Goal: Task Accomplishment & Management: Complete application form

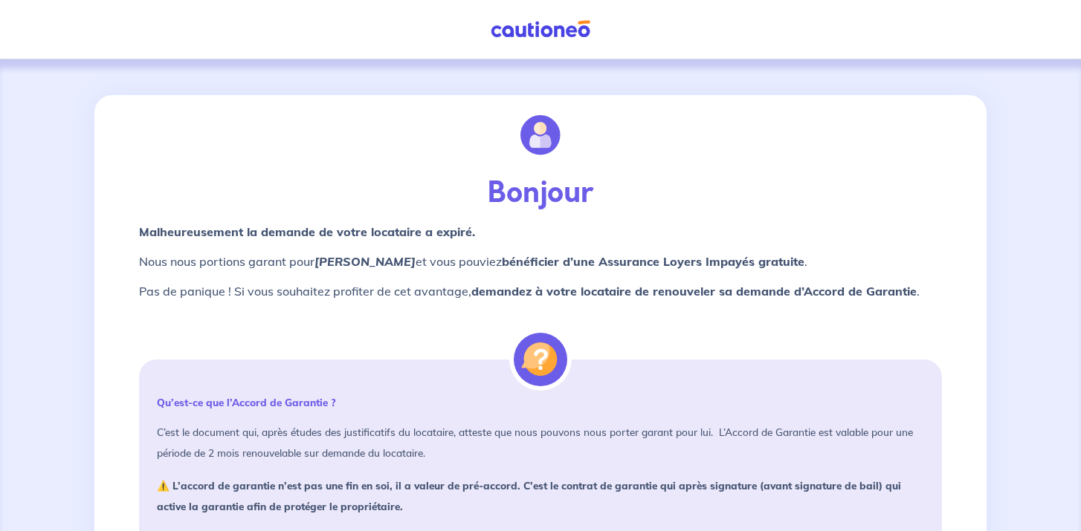
click at [729, 175] on p "Bonjour" at bounding box center [540, 193] width 803 height 36
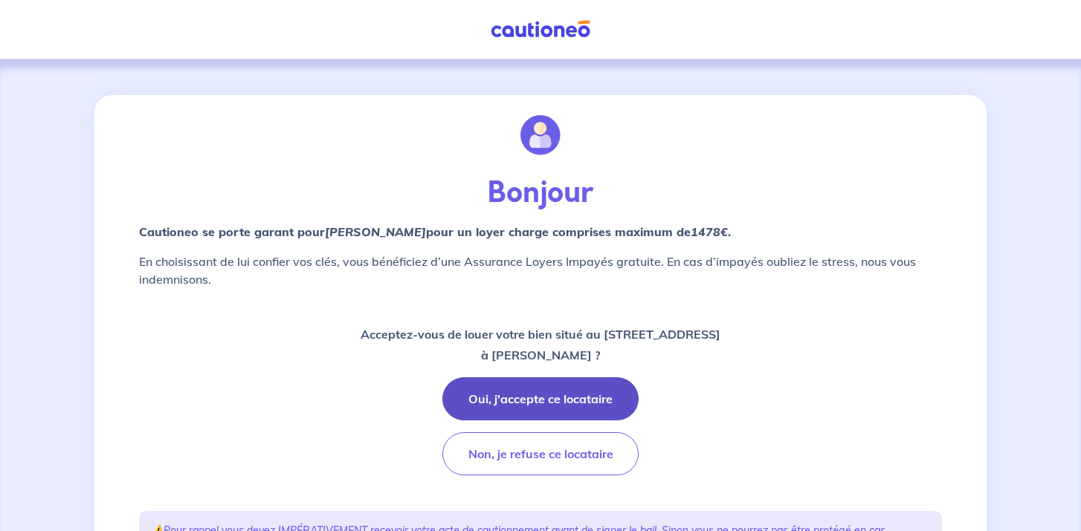
click at [495, 399] on button "Oui, j'accepte ce locataire" at bounding box center [540, 399] width 196 height 43
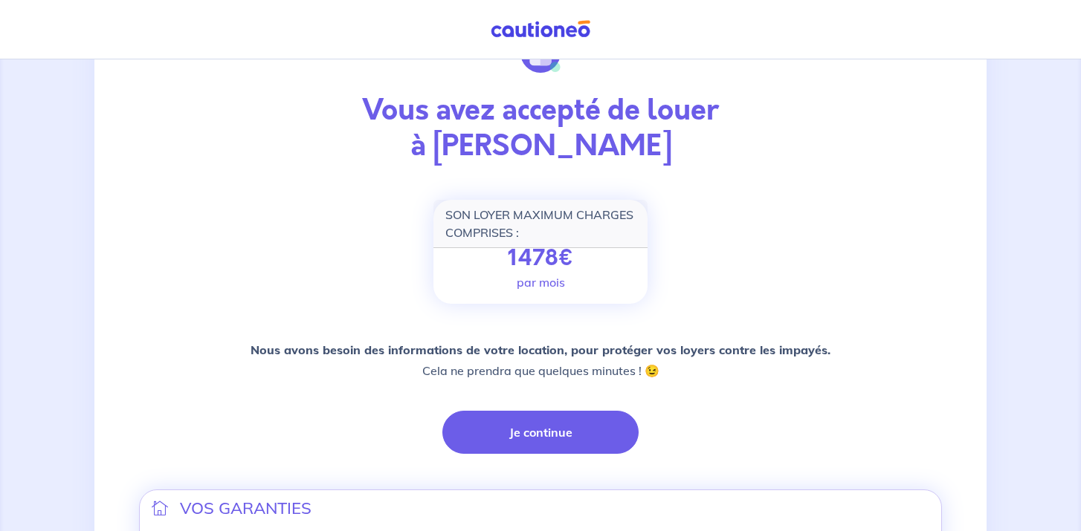
scroll to position [88, 0]
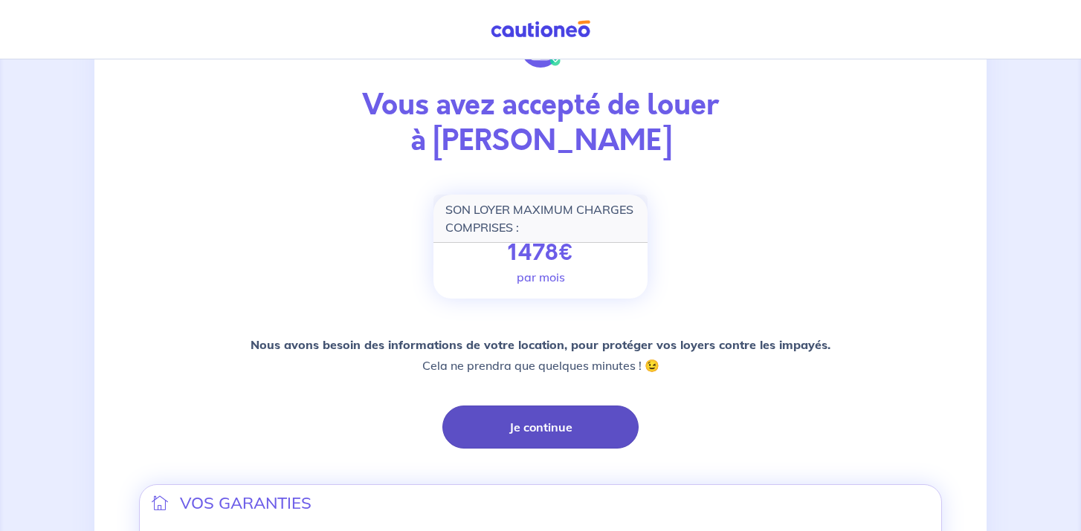
click at [504, 431] on button "Je continue" at bounding box center [540, 427] width 196 height 43
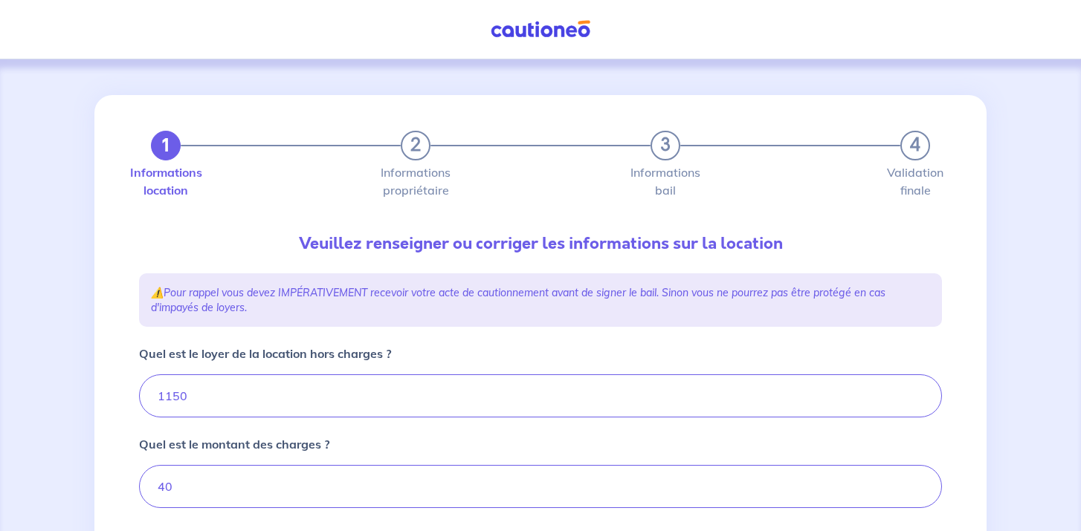
type input "1190"
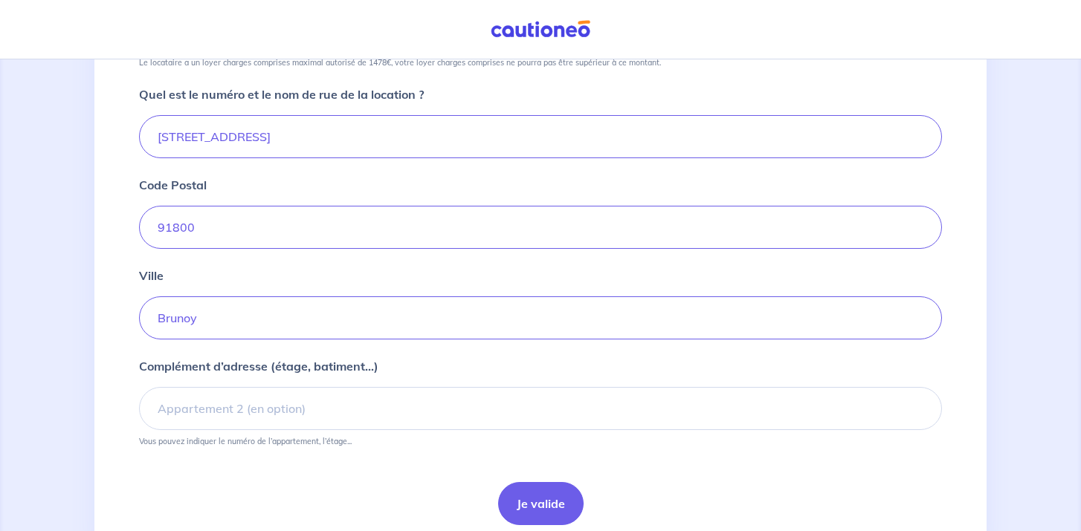
scroll to position [552, 0]
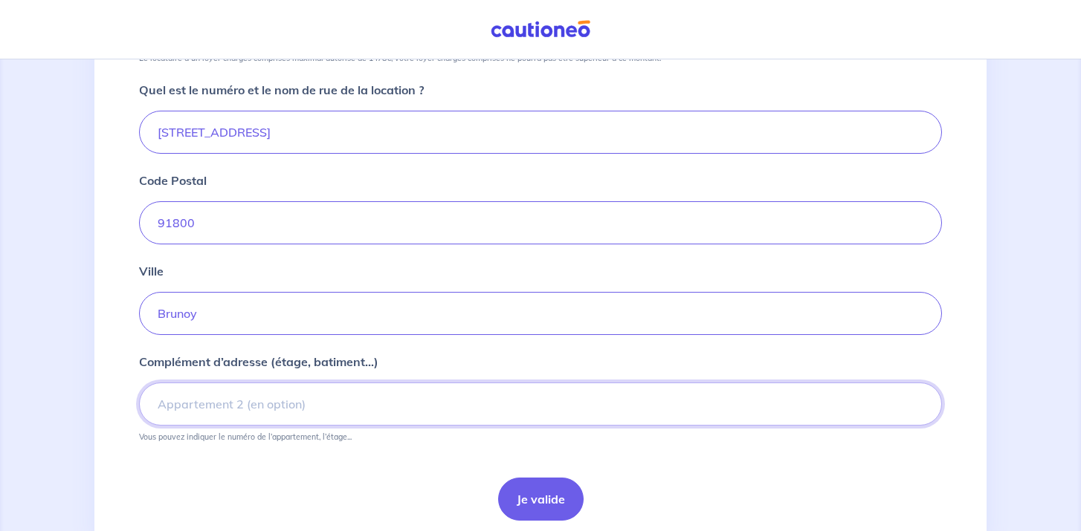
click at [355, 403] on input "Complément d’adresse (étage, batiment...)" at bounding box center [540, 404] width 803 height 43
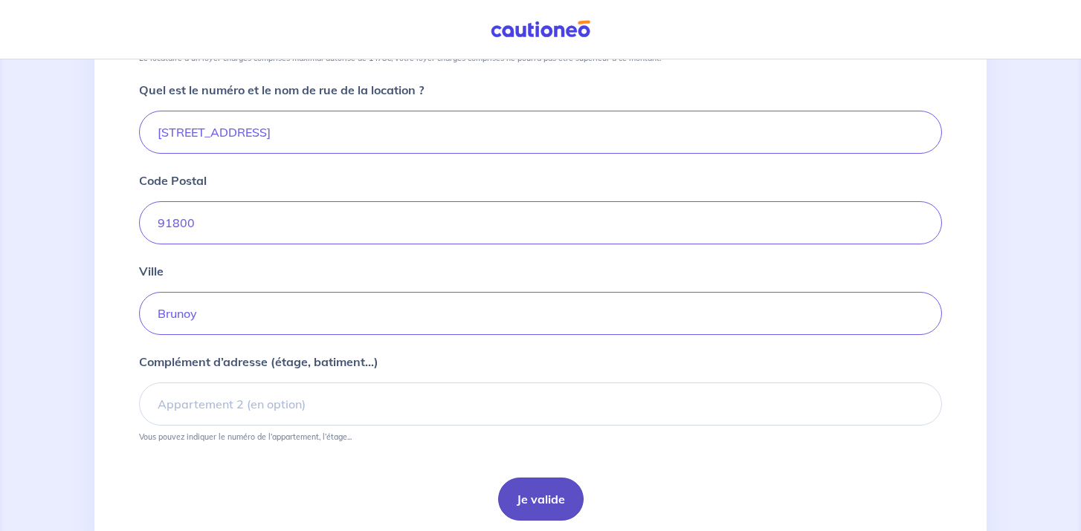
click at [553, 515] on button "Je valide" at bounding box center [540, 499] width 85 height 43
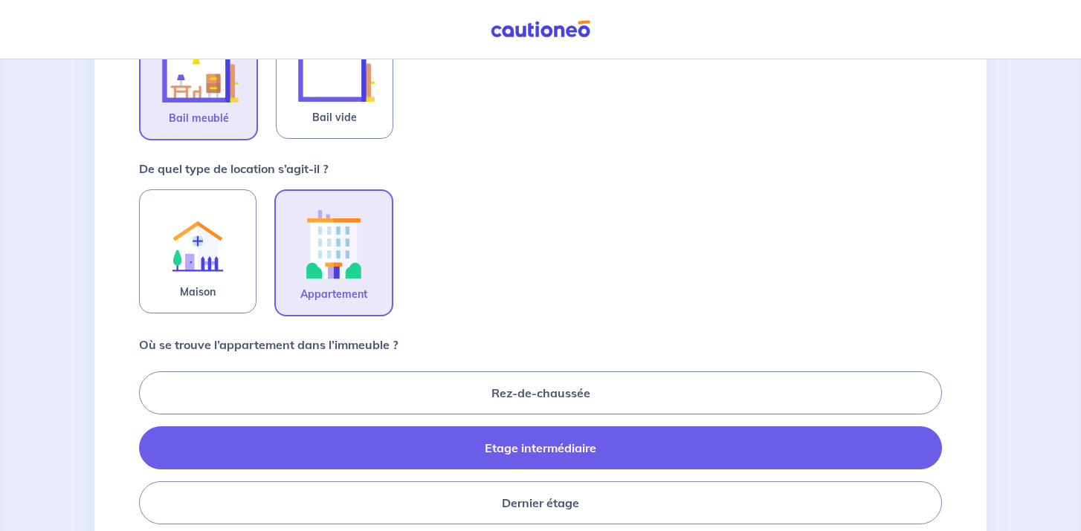
scroll to position [365, 0]
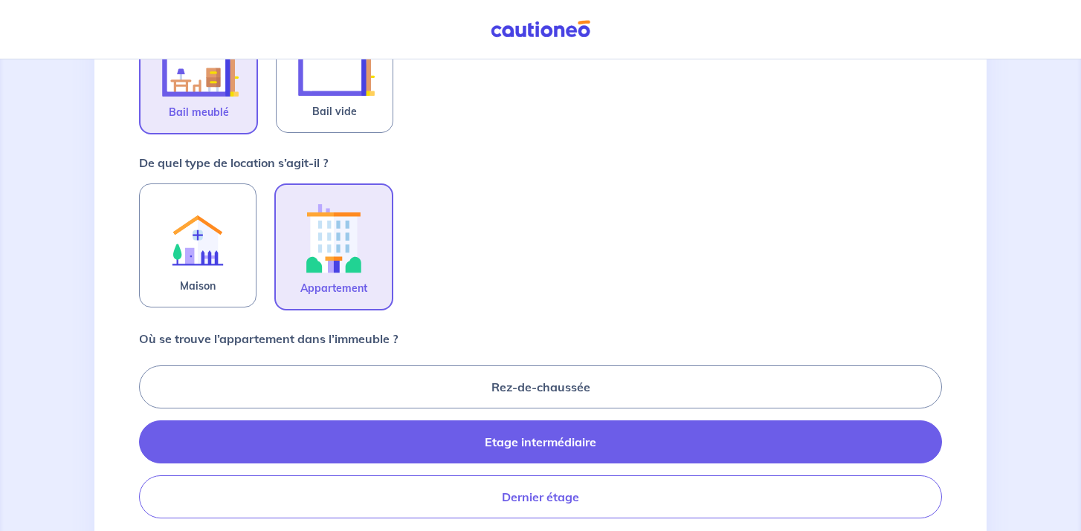
click at [534, 511] on label "Dernier étage" at bounding box center [540, 497] width 803 height 43
click at [149, 447] on input "Dernier étage" at bounding box center [144, 442] width 10 height 10
radio input "true"
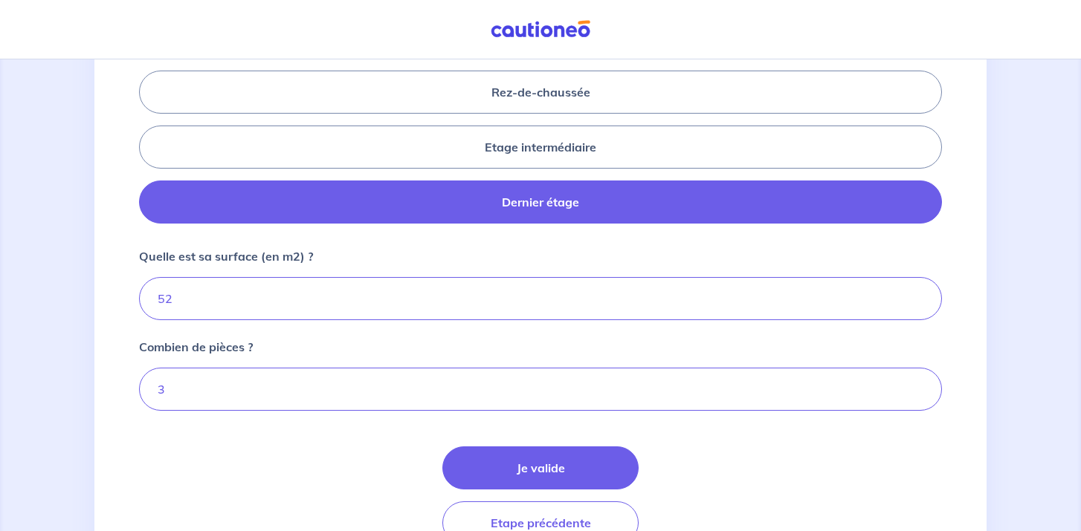
scroll to position [662, 0]
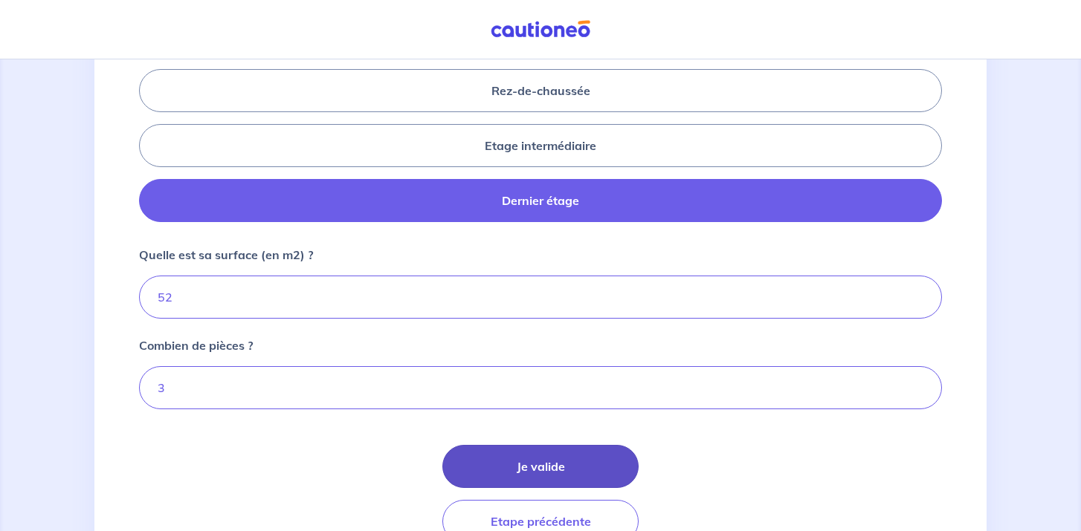
click at [528, 466] on button "Je valide" at bounding box center [540, 466] width 196 height 43
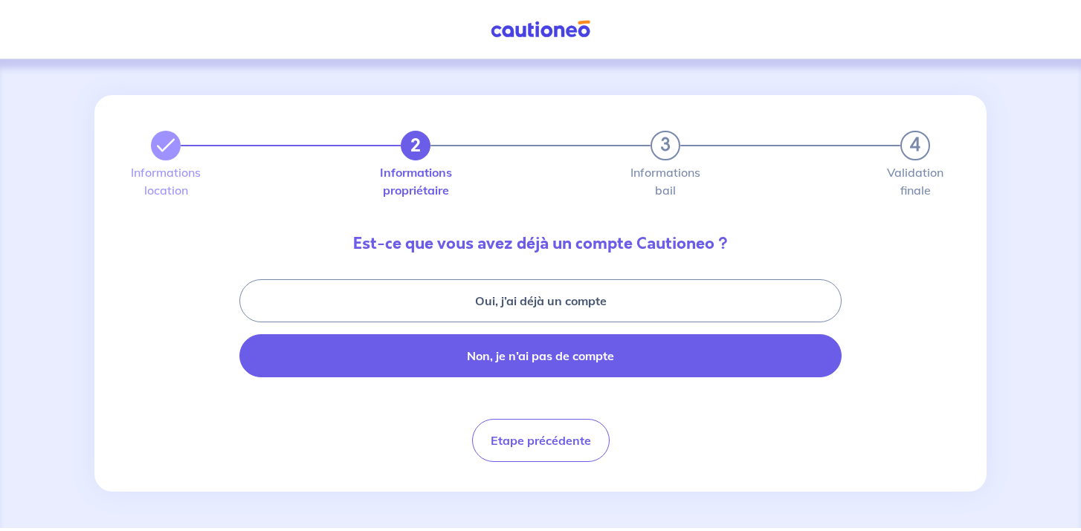
click at [573, 363] on button "Non, je n’ai pas de compte" at bounding box center [540, 356] width 602 height 43
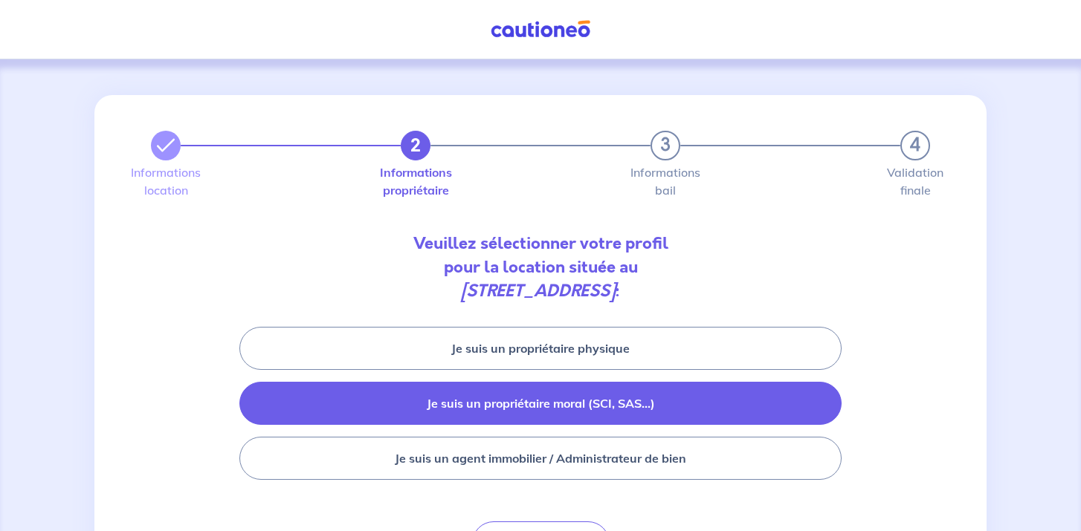
click at [560, 407] on button "Je suis un propriétaire moral (SCI, SAS...)" at bounding box center [540, 403] width 602 height 43
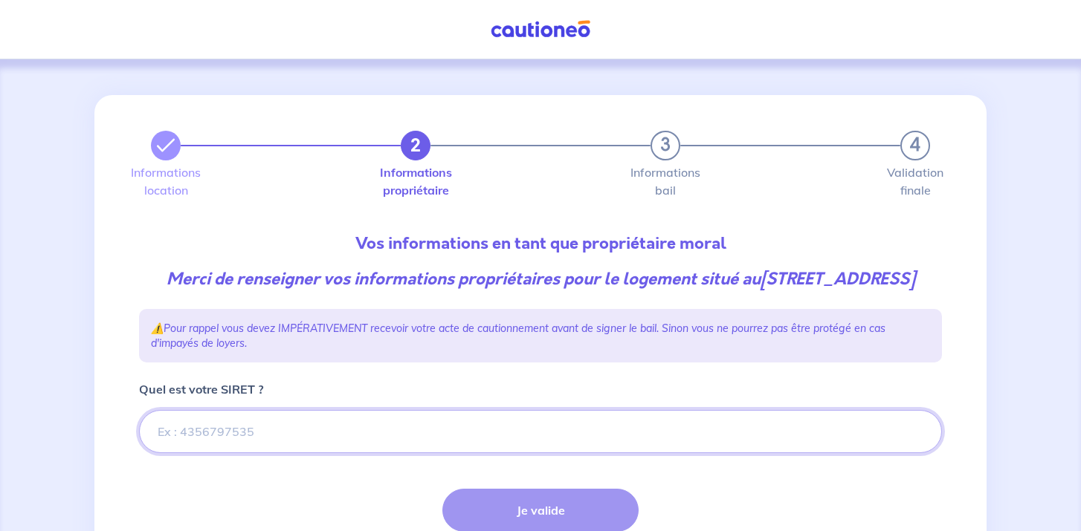
click at [380, 453] on input "Quel est votre SIRET ?" at bounding box center [540, 431] width 803 height 43
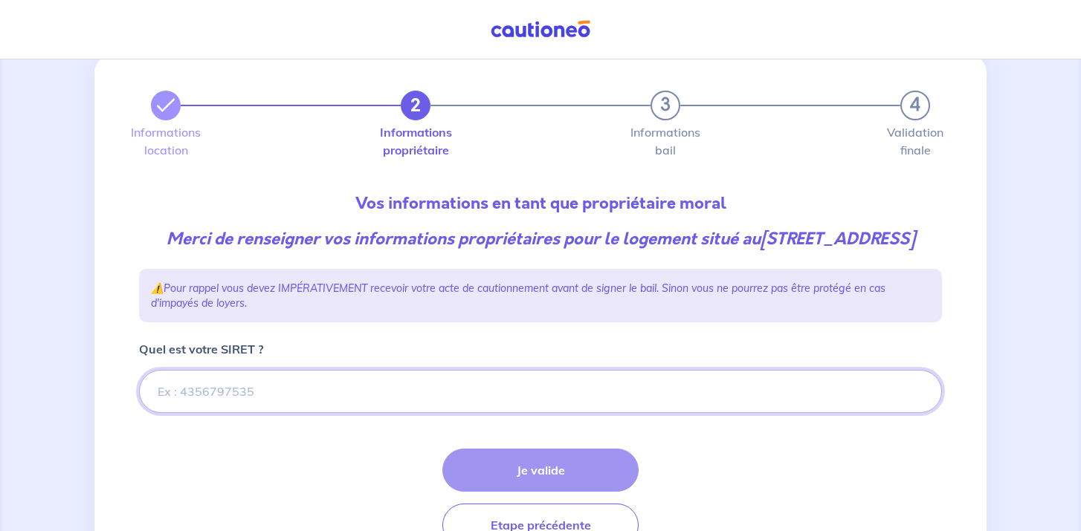
scroll to position [46, 0]
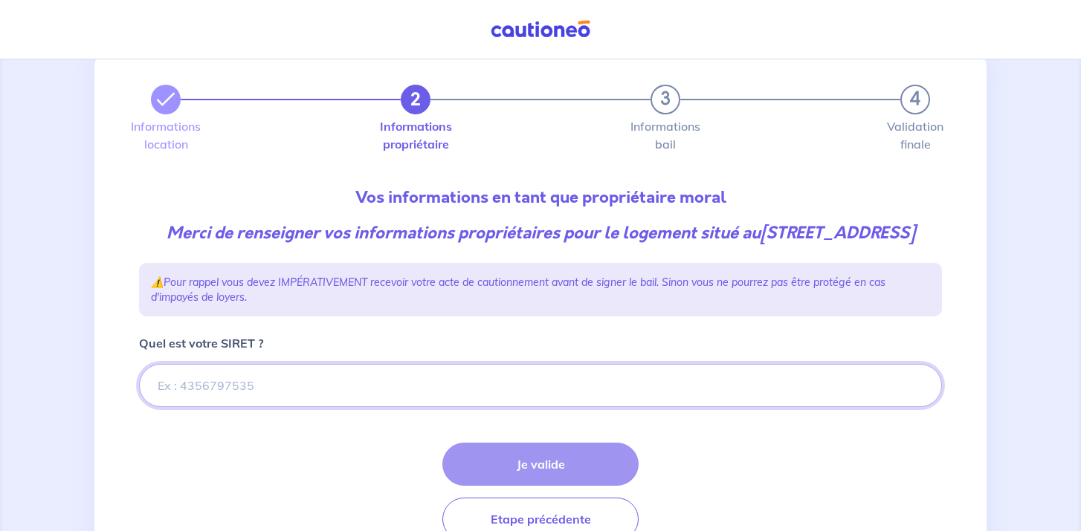
click at [226, 407] on input "Quel est votre SIRET ?" at bounding box center [540, 385] width 803 height 43
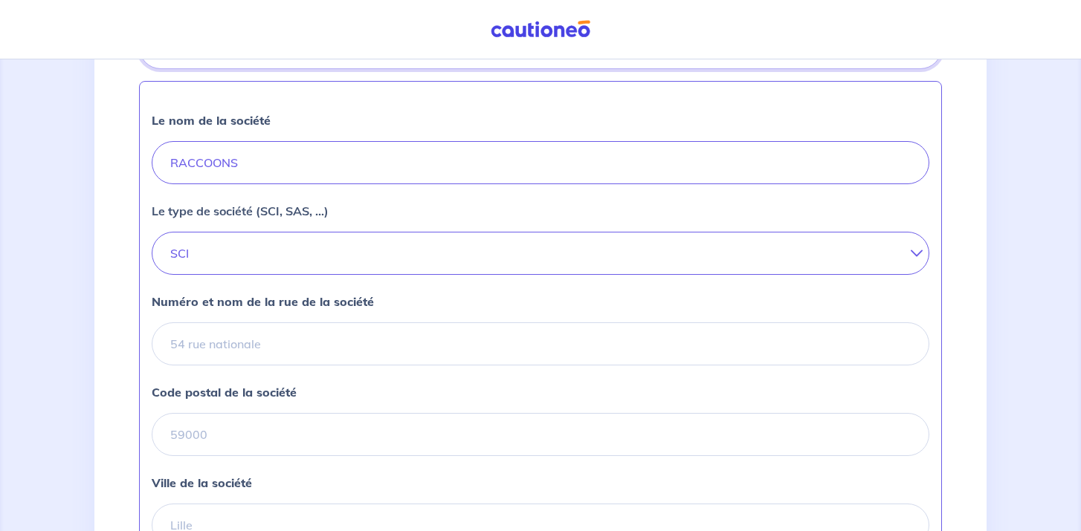
scroll to position [401, 0]
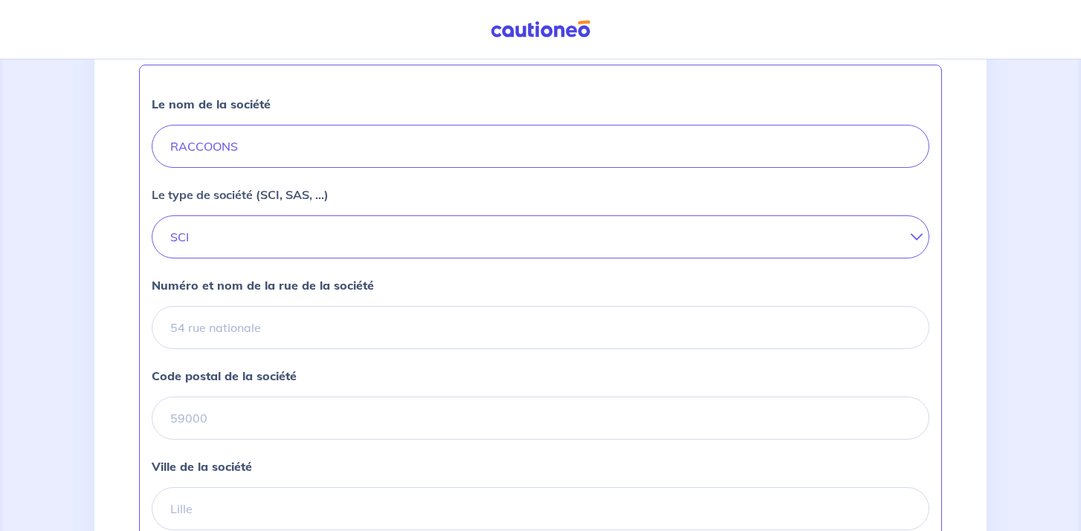
type input "978866358"
click at [277, 349] on input "Numéro et nom de la rue de la société" at bounding box center [541, 327] width 778 height 43
click at [233, 349] on input "Numéro et nom de la rue de la société" at bounding box center [541, 327] width 778 height 43
click at [243, 425] on input "Code postal de la société" at bounding box center [541, 418] width 778 height 43
type input "94000"
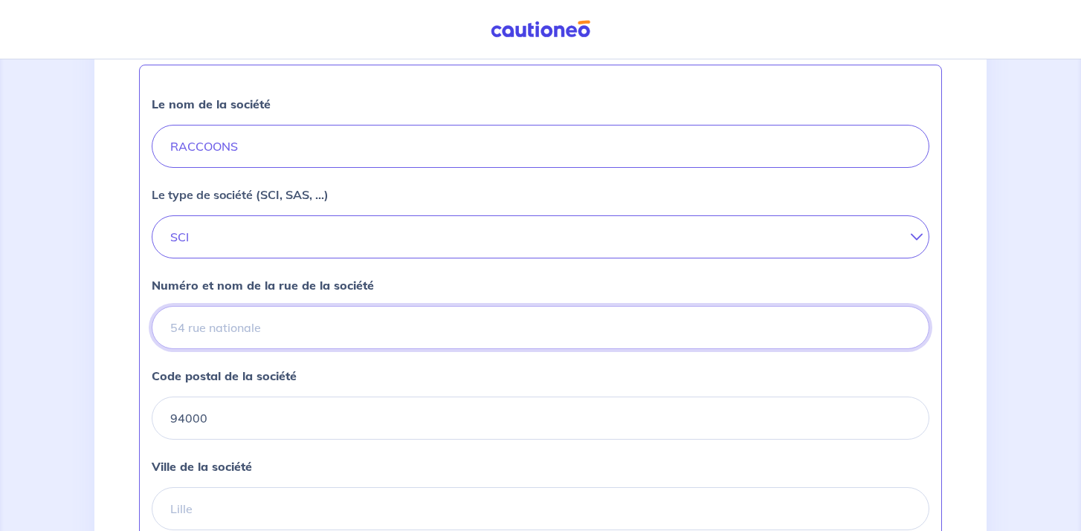
click at [190, 349] on input "Numéro et nom de la rue de la société" at bounding box center [541, 327] width 778 height 43
type input "3 avenue francois mitterrand, Chez Madame Amsellem Brigitte"
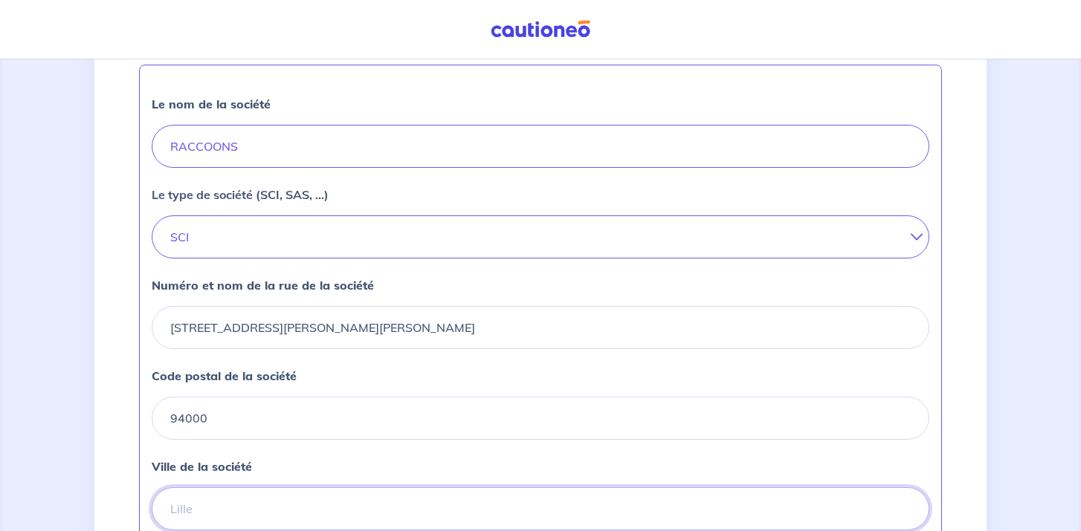
type input "creteil"
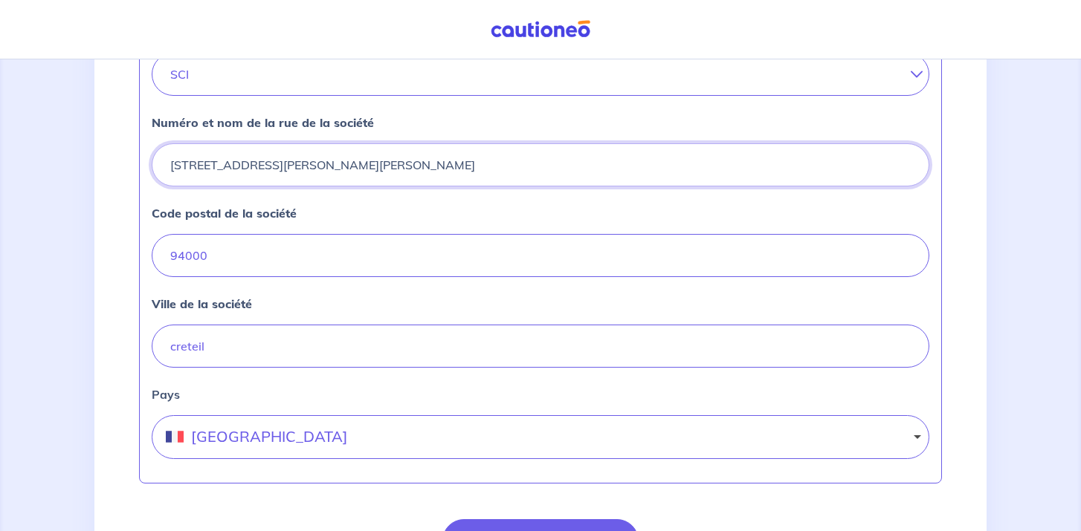
scroll to position [691, 0]
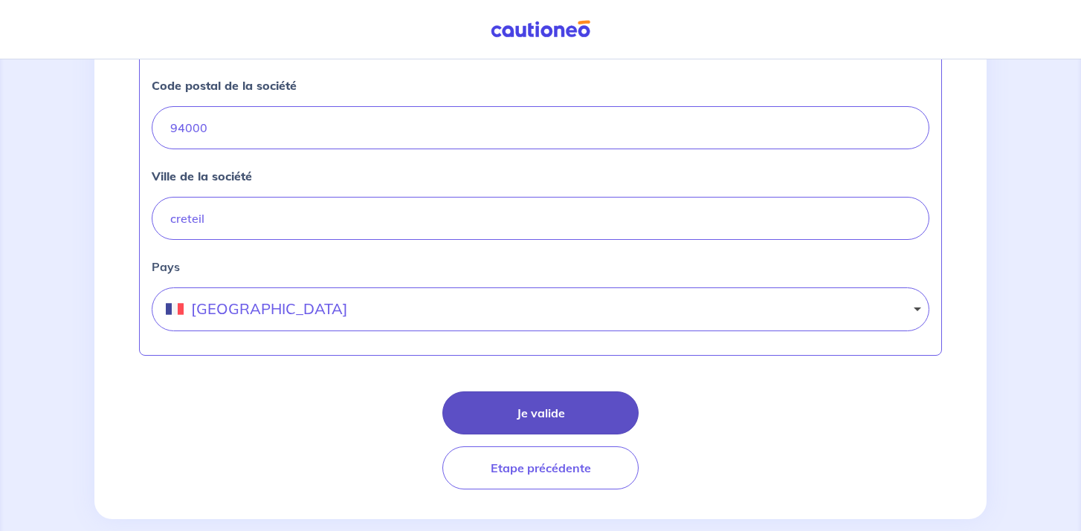
click at [502, 435] on button "Je valide" at bounding box center [540, 413] width 196 height 43
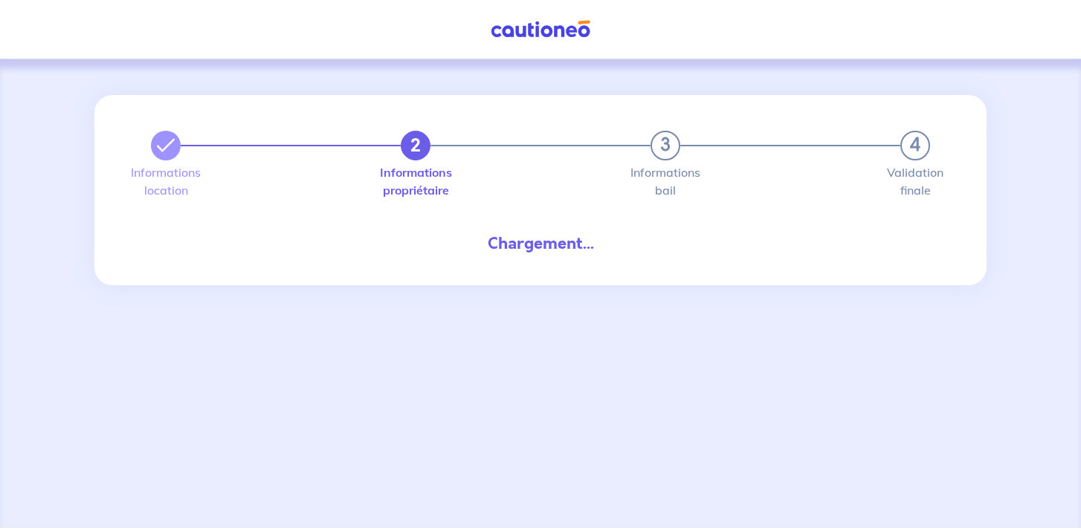
select select "FR"
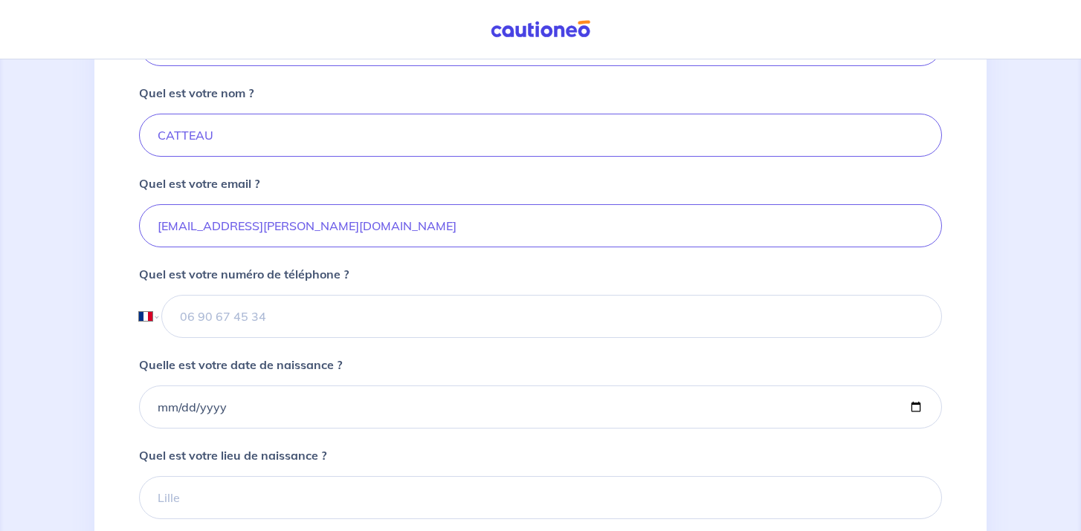
scroll to position [389, 0]
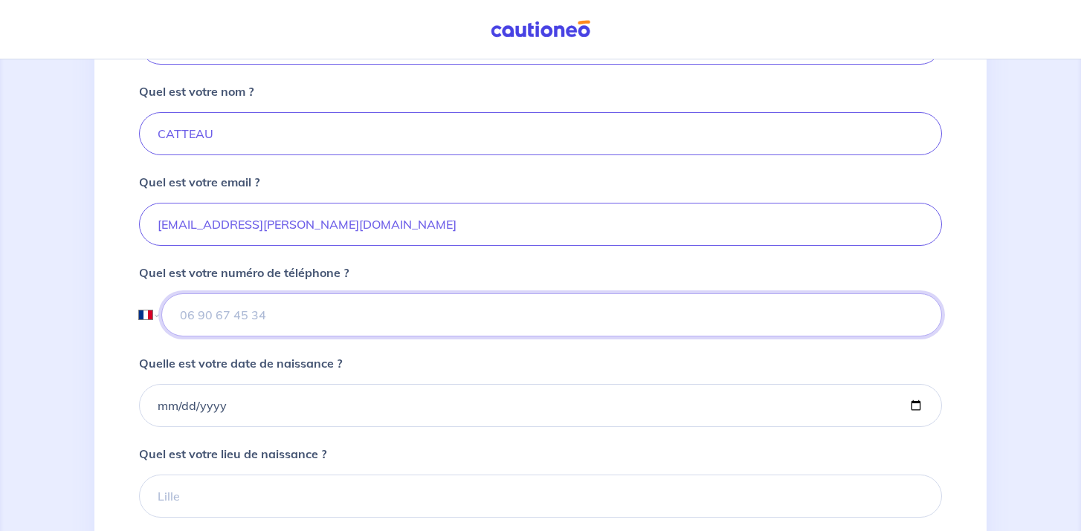
click at [225, 337] on input "tel" at bounding box center [551, 315] width 781 height 43
type input "06 13 95 66 91"
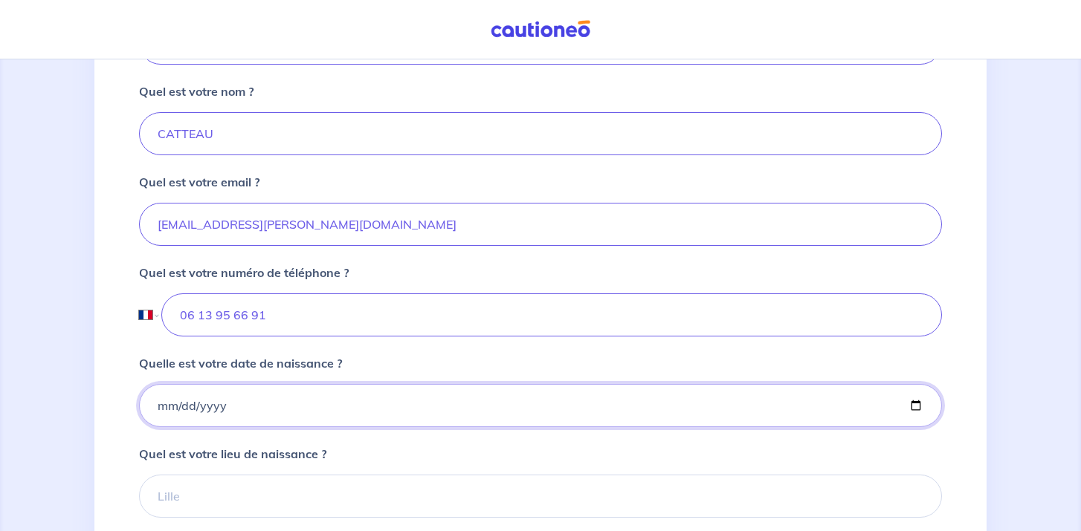
click at [188, 427] on input "Quelle est votre date de naissance ?" at bounding box center [540, 405] width 803 height 43
type input "1986-02-13"
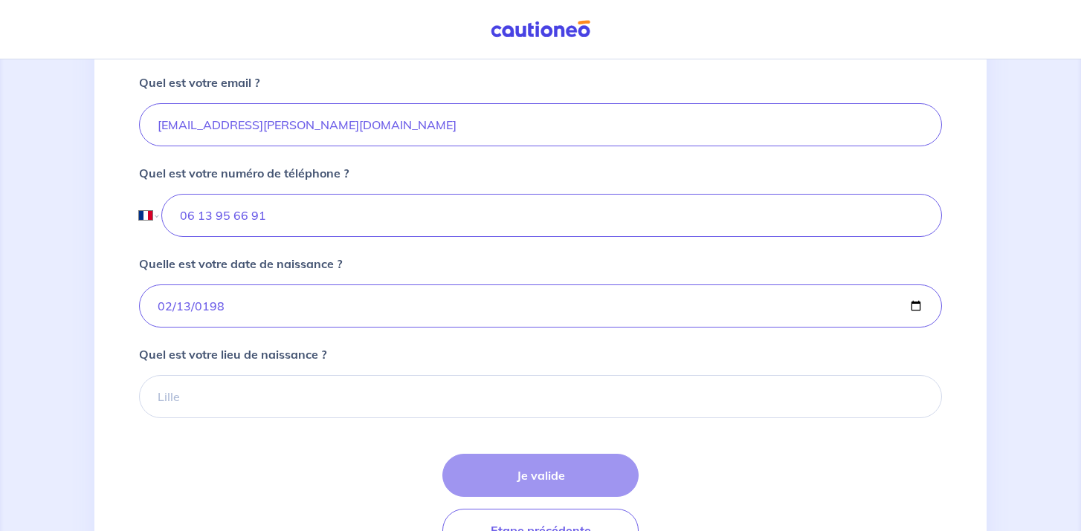
scroll to position [494, 0]
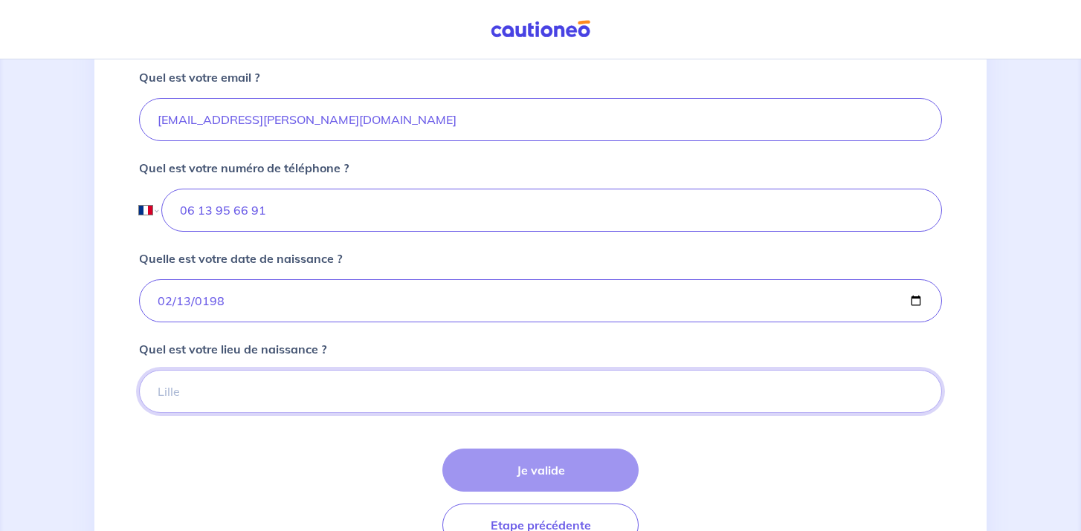
click at [189, 413] on input "Quel est votre lieu de naissance ?" at bounding box center [540, 391] width 803 height 43
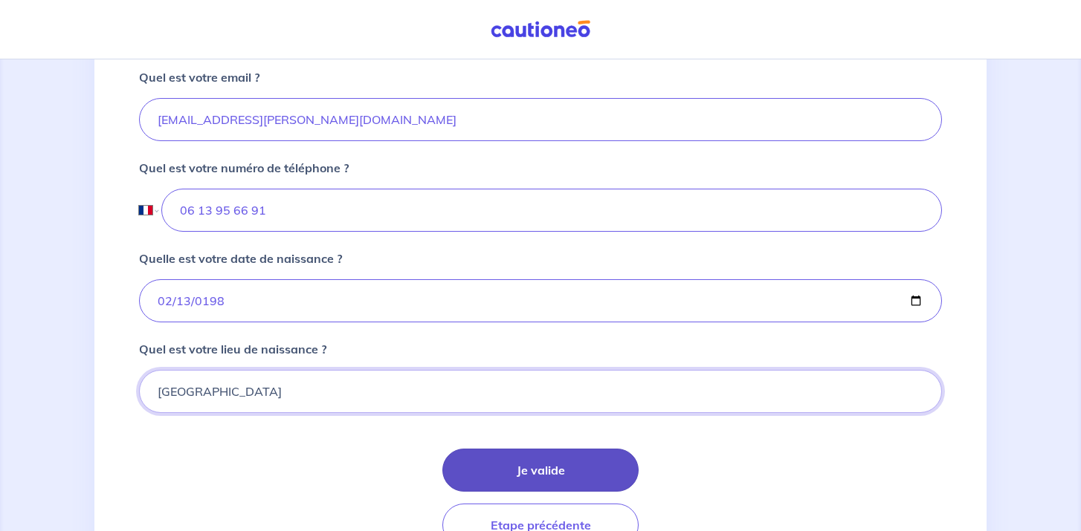
type input "paris"
click at [486, 492] on button "Je valide" at bounding box center [540, 470] width 196 height 43
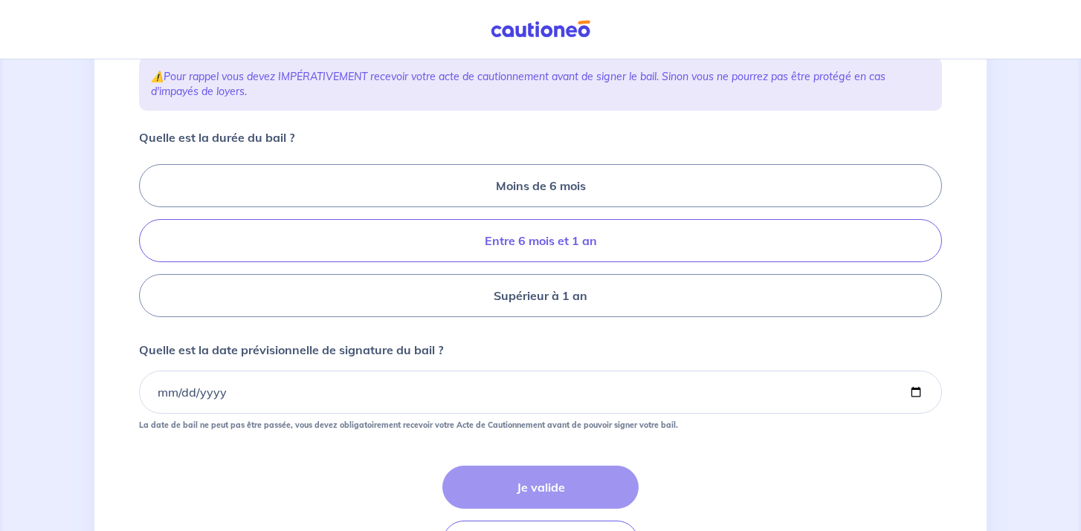
scroll to position [253, 0]
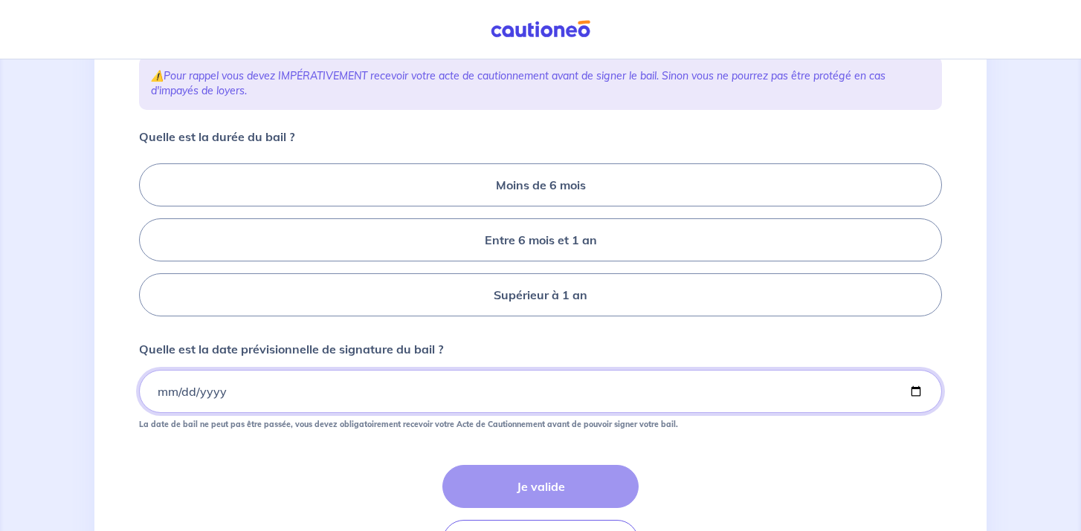
click at [181, 413] on input "Quelle est la date prévisionnelle de signature du bail ?" at bounding box center [540, 391] width 803 height 43
click at [158, 413] on input "Quelle est la date prévisionnelle de signature du bail ?" at bounding box center [540, 391] width 803 height 43
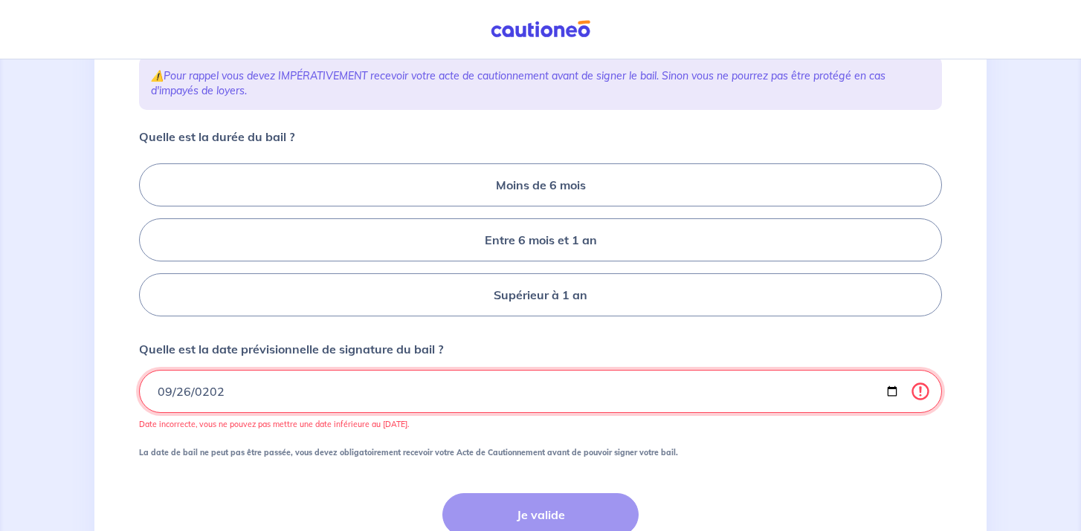
type input "2025-09-26"
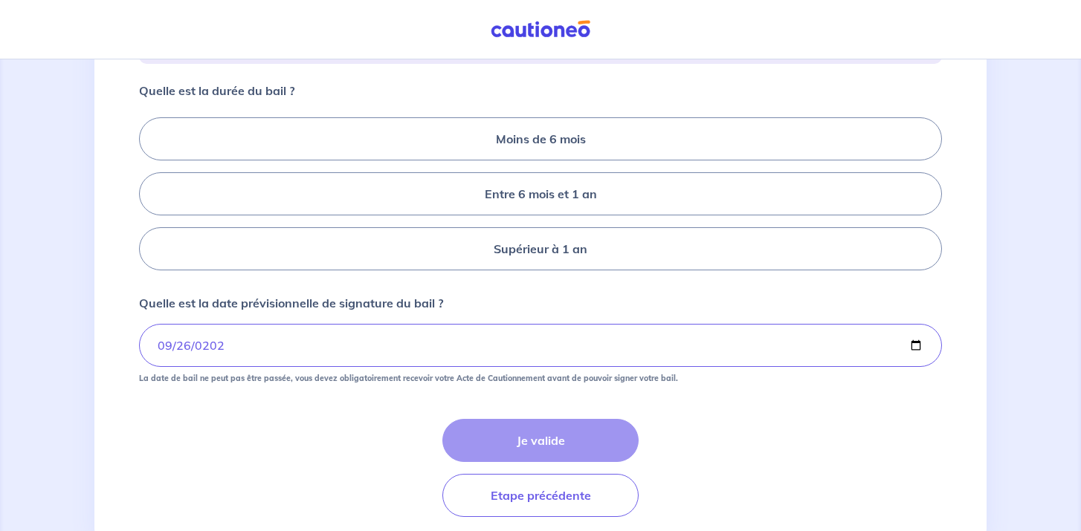
scroll to position [317, 0]
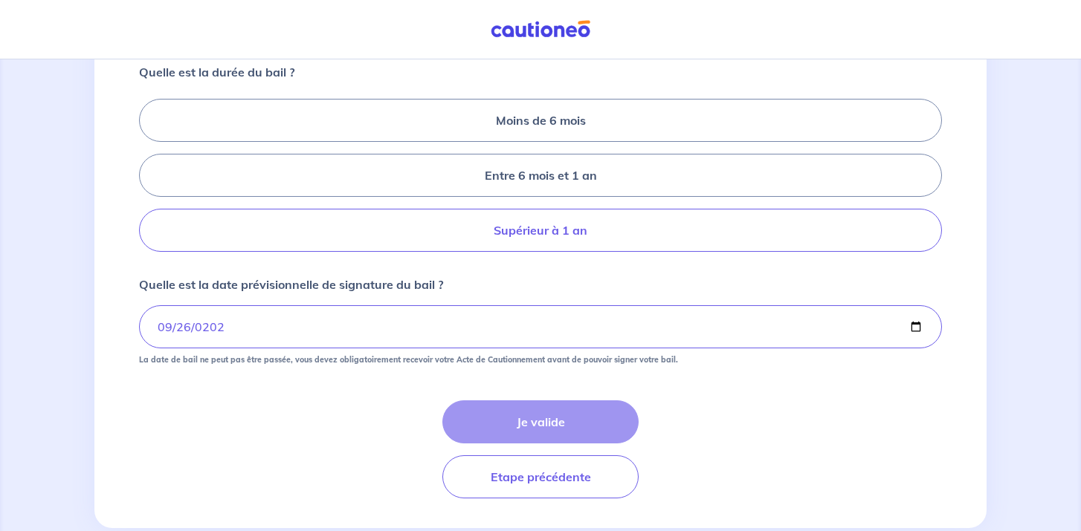
click at [501, 252] on label "Supérieur à 1 an" at bounding box center [540, 230] width 803 height 43
click at [149, 181] on input "Supérieur à 1 an" at bounding box center [144, 176] width 10 height 10
radio input "true"
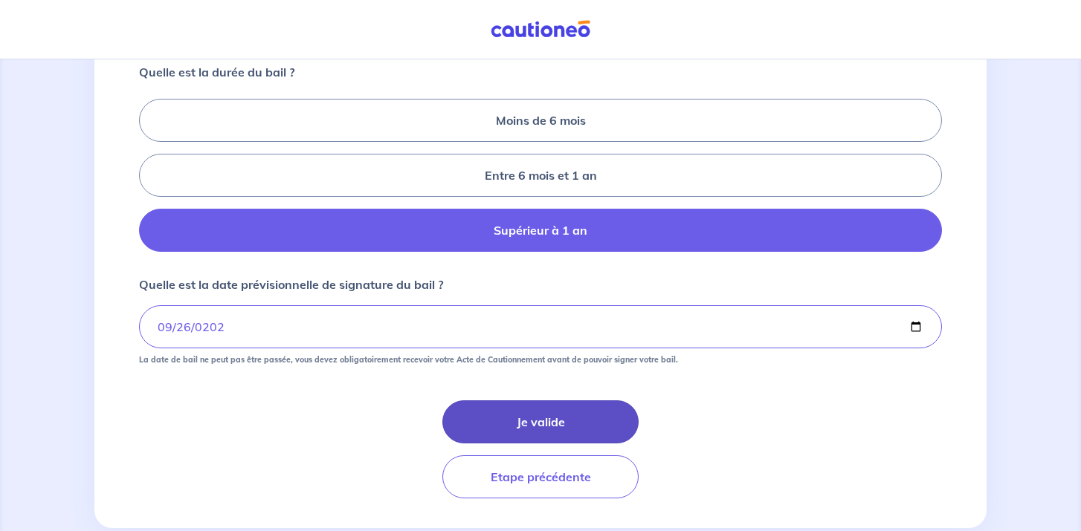
click at [511, 436] on button "Je valide" at bounding box center [540, 422] width 196 height 43
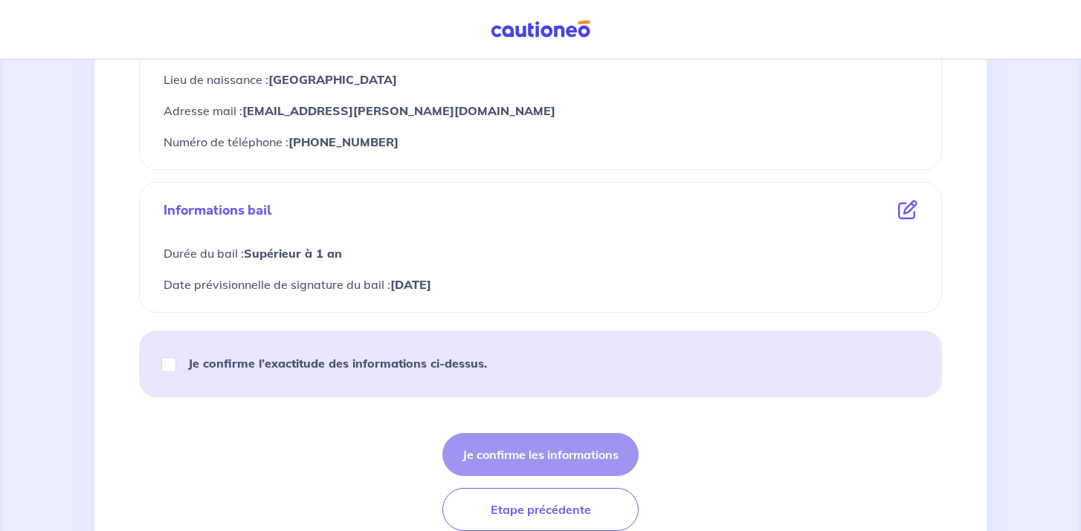
scroll to position [775, 0]
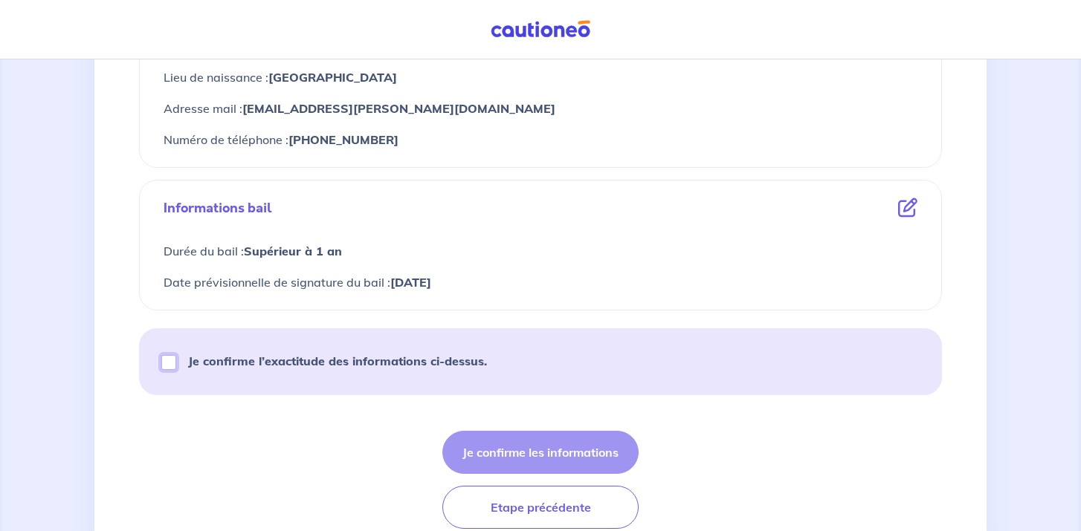
click at [174, 363] on input "Je confirme l’exactitude des informations ci-dessus." at bounding box center [168, 362] width 15 height 15
checkbox input "true"
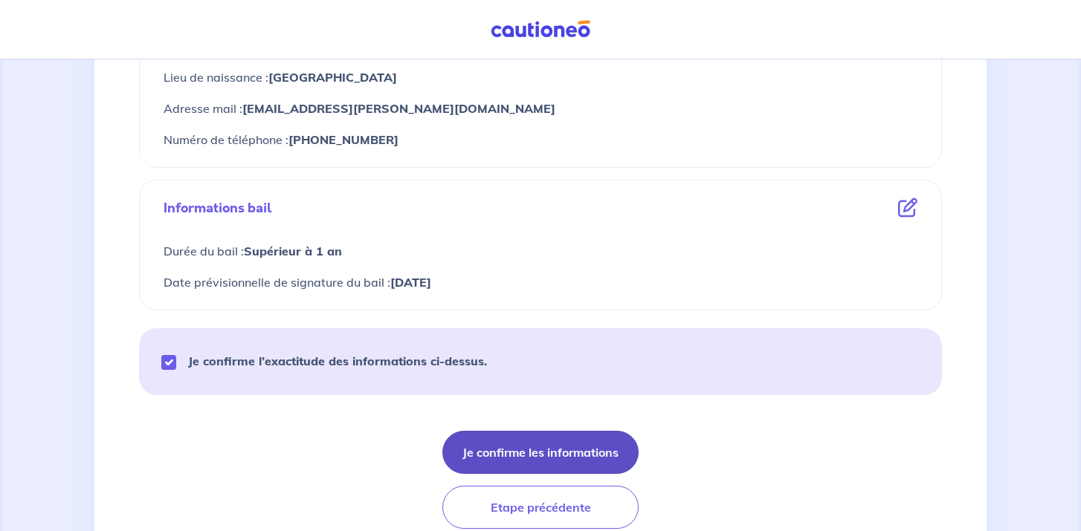
click at [512, 458] on button "Je confirme les informations" at bounding box center [540, 452] width 196 height 43
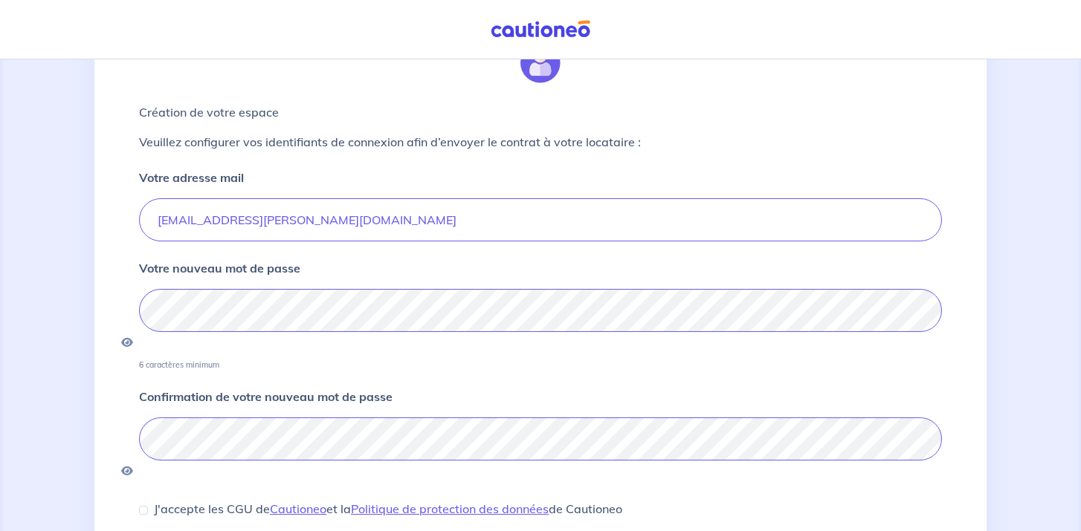
scroll to position [198, 0]
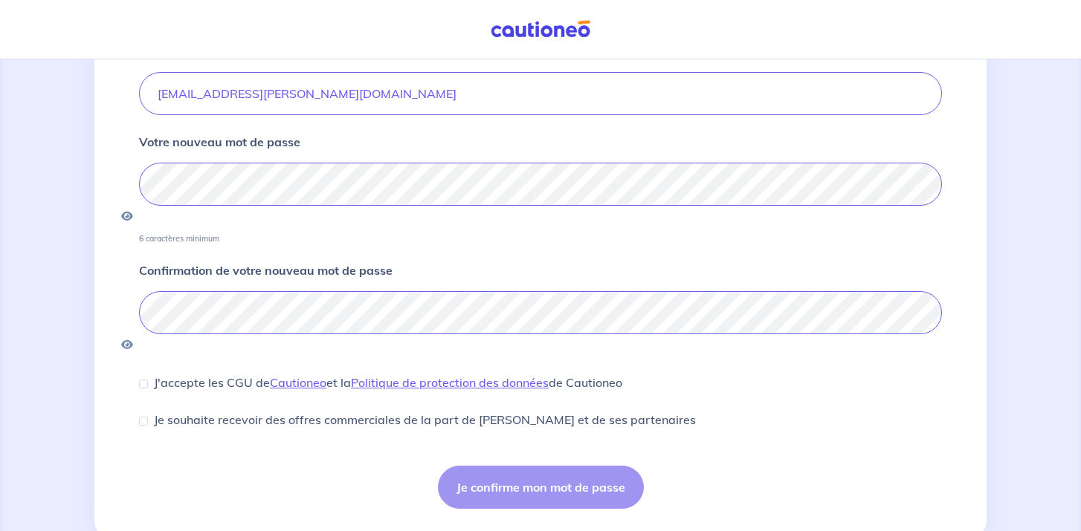
click at [150, 374] on div "J'accepte les CGU de Cautioneo et la Politique de protection des données de Cau…" at bounding box center [380, 383] width 483 height 18
click at [143, 374] on div "J'accepte les CGU de Cautioneo et la Politique de protection des données de Cau…" at bounding box center [380, 383] width 483 height 18
click at [143, 380] on input "J'accepte les CGU de Cautioneo et la Politique de protection des données de Cau…" at bounding box center [143, 384] width 9 height 9
checkbox input "true"
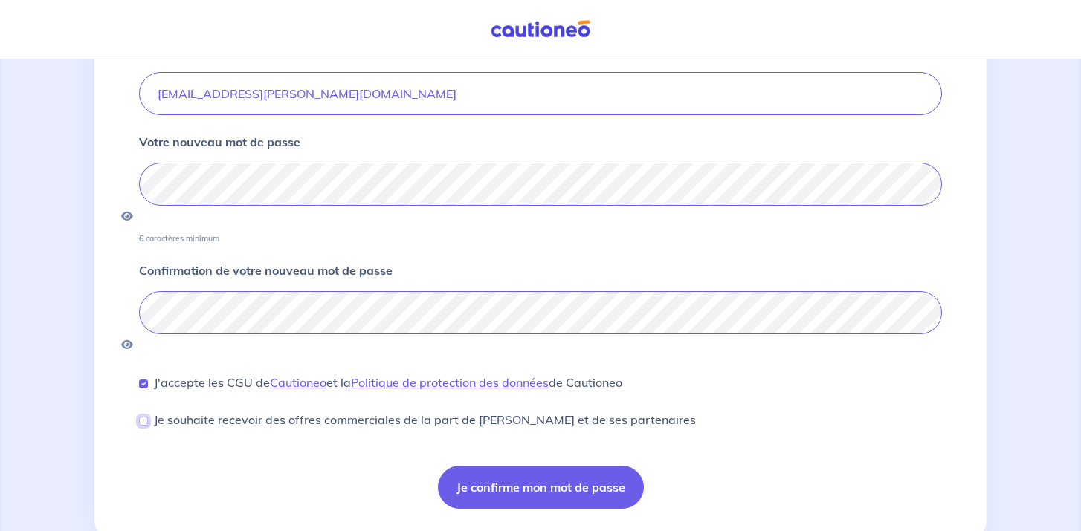
click at [143, 417] on input "Je souhaite recevoir des offres commerciales de la part de Cautioneo et de ses …" at bounding box center [143, 421] width 9 height 9
checkbox input "true"
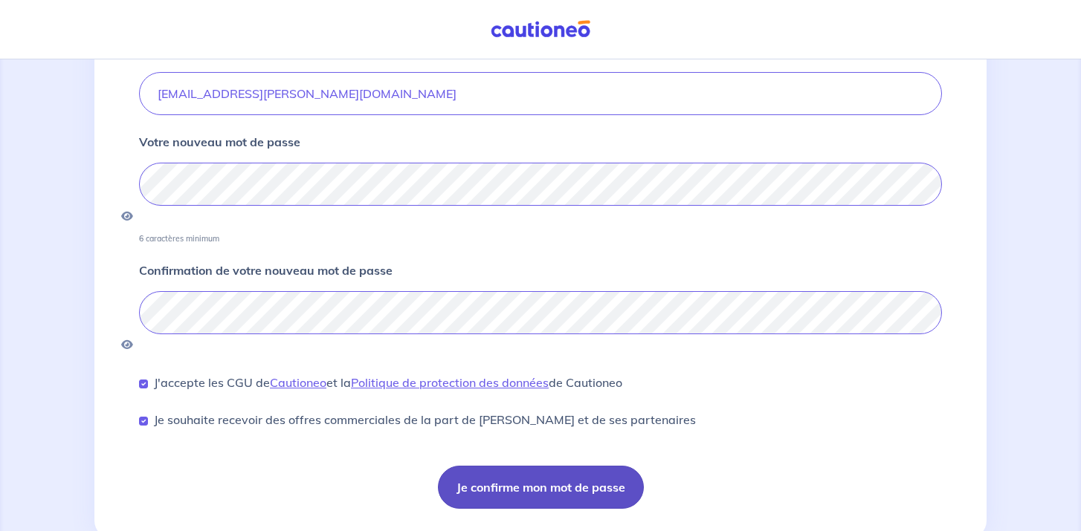
click at [520, 466] on button "Je confirme mon mot de passe" at bounding box center [541, 487] width 206 height 43
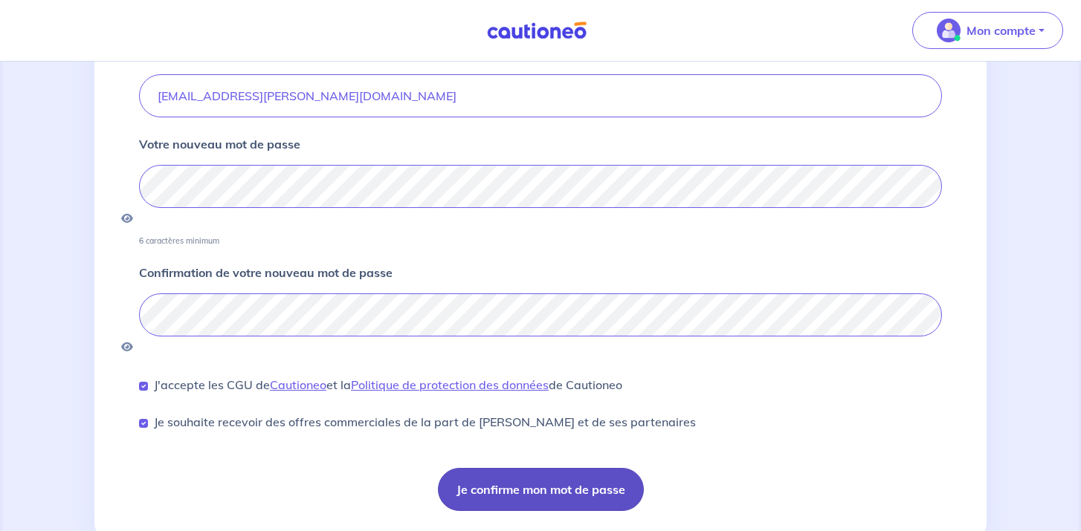
scroll to position [201, 0]
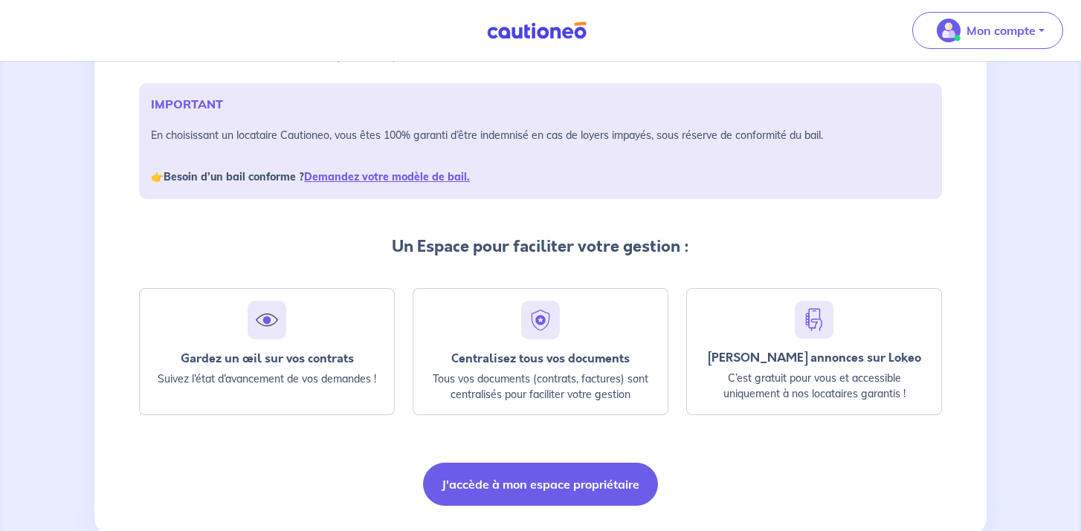
scroll to position [242, 0]
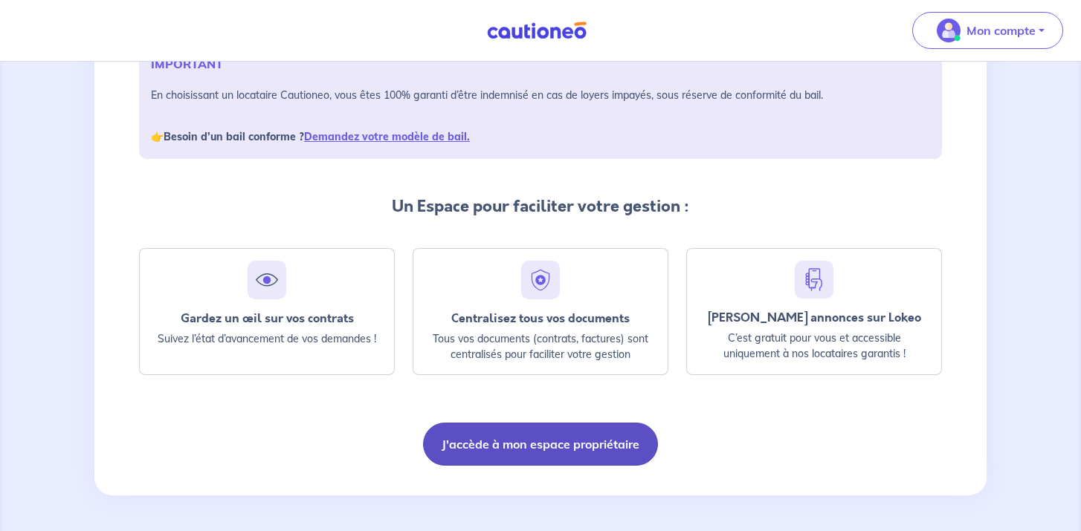
click at [495, 447] on button "J'accède à mon espace propriétaire" at bounding box center [540, 444] width 235 height 43
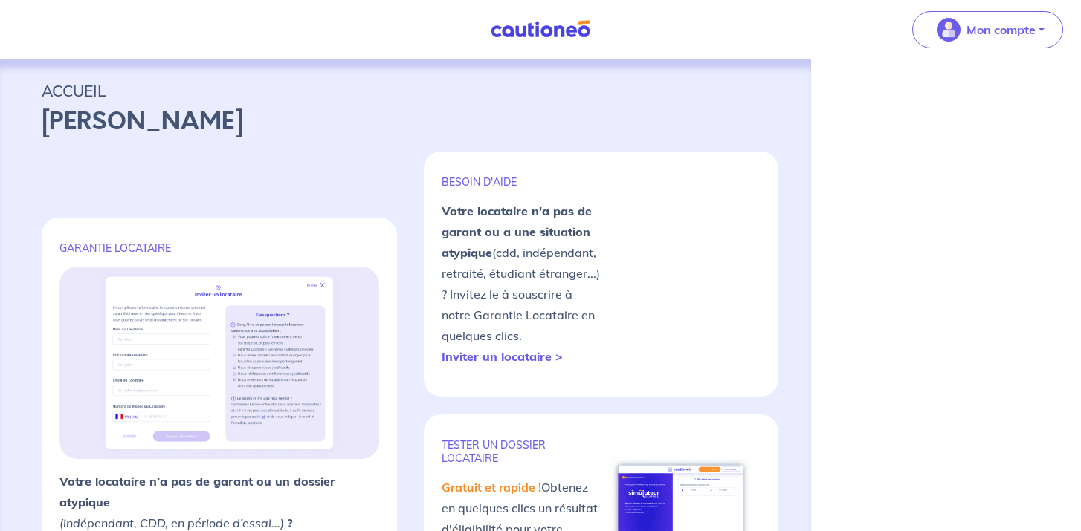
select select "FR"
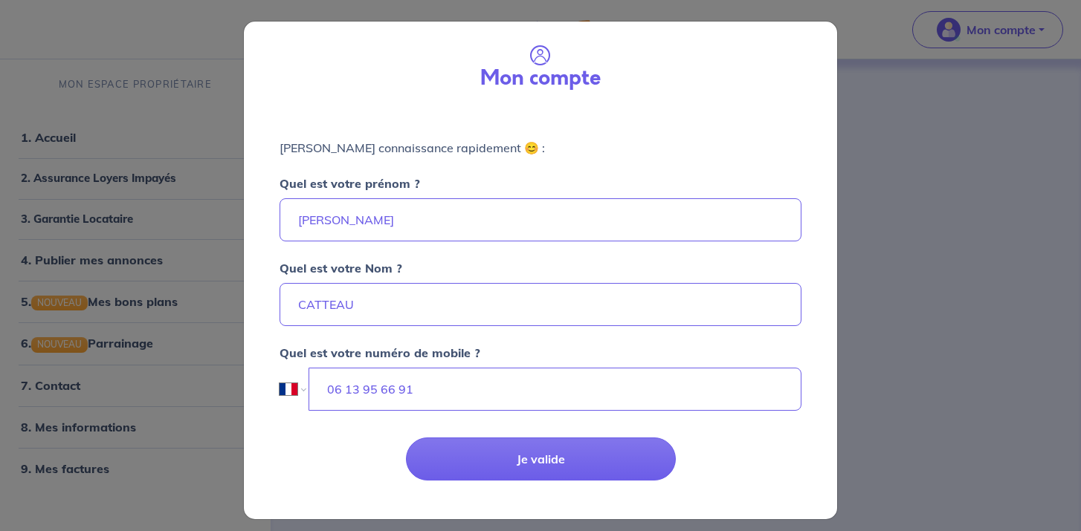
scroll to position [9, 0]
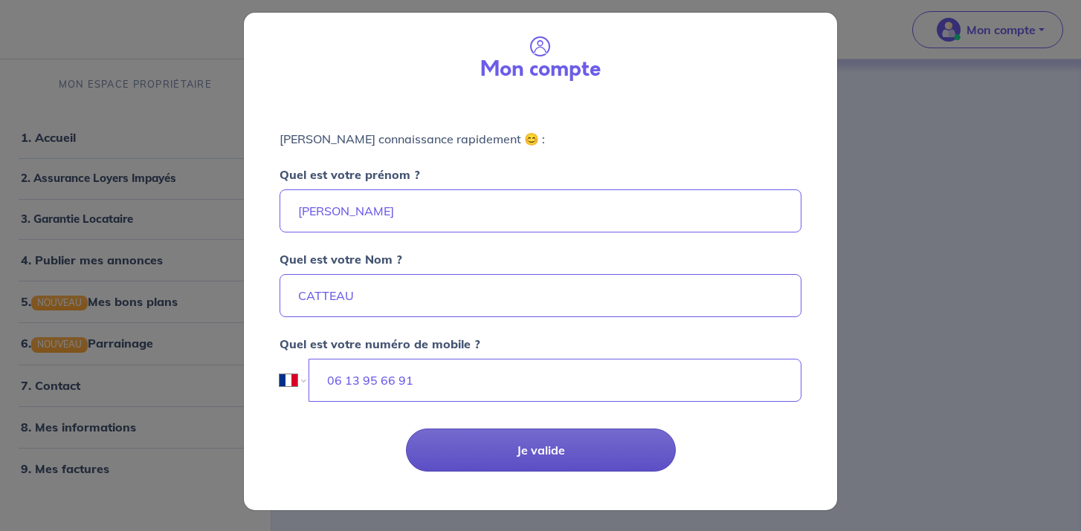
click at [525, 453] on button "Je valide" at bounding box center [541, 450] width 270 height 43
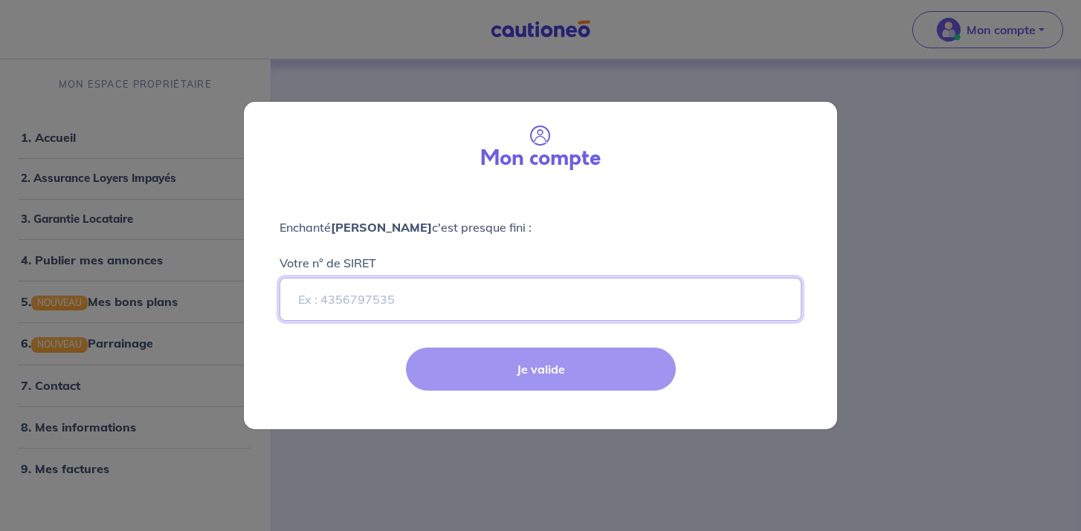
click at [411, 293] on input "Votre n° de SIRET" at bounding box center [540, 299] width 522 height 43
type input "978866358"
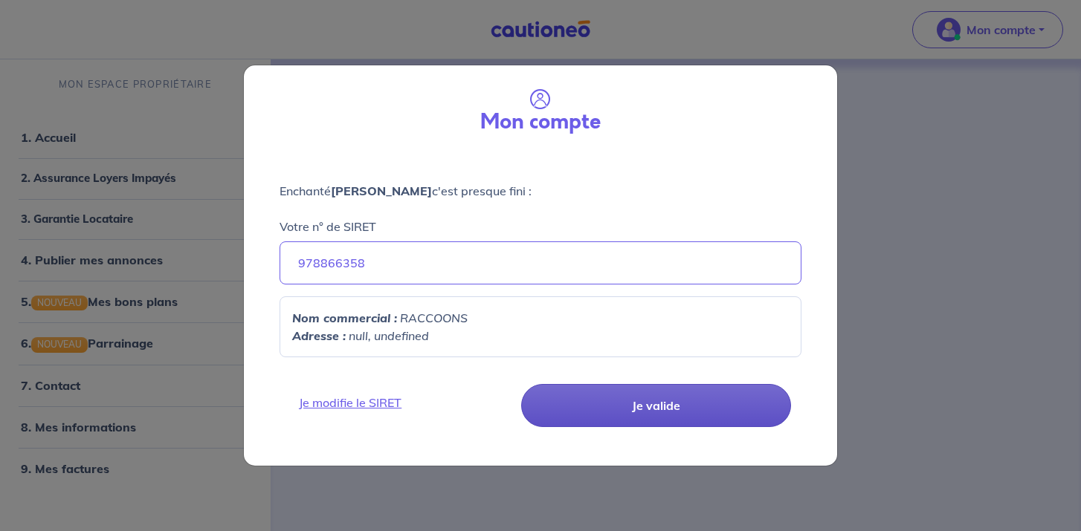
click at [595, 406] on button "Je valide" at bounding box center [656, 405] width 270 height 43
click at [670, 414] on button "Je valide" at bounding box center [656, 405] width 270 height 43
click at [647, 399] on button "Je valide" at bounding box center [656, 405] width 270 height 43
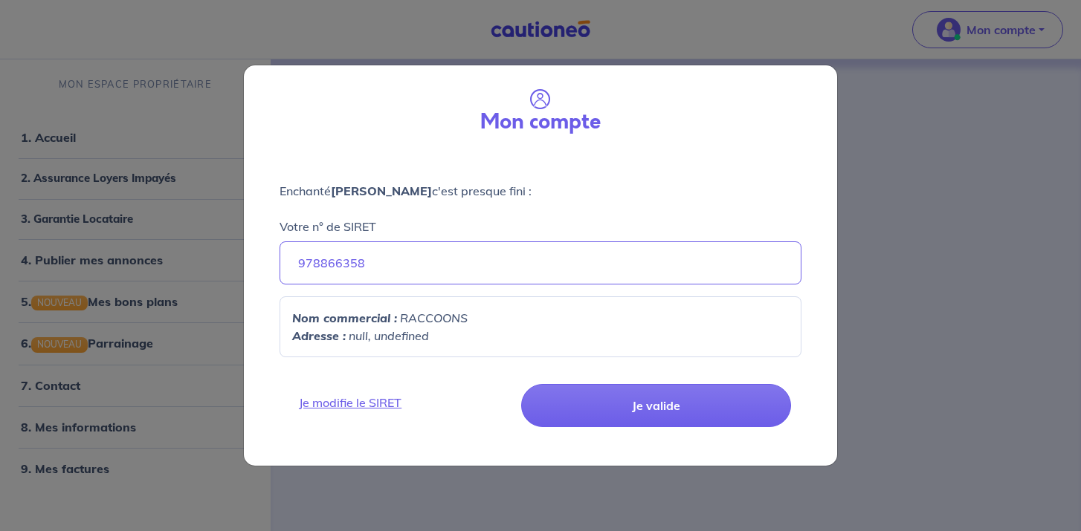
click at [570, 329] on p "Adresse : null, undefined" at bounding box center [540, 336] width 497 height 18
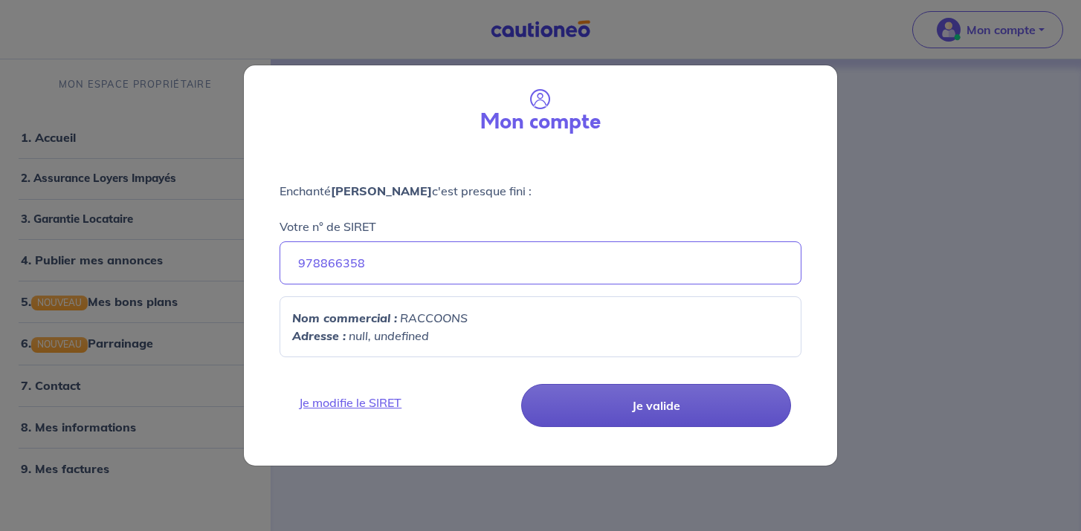
click at [636, 404] on button "Je valide" at bounding box center [656, 405] width 270 height 43
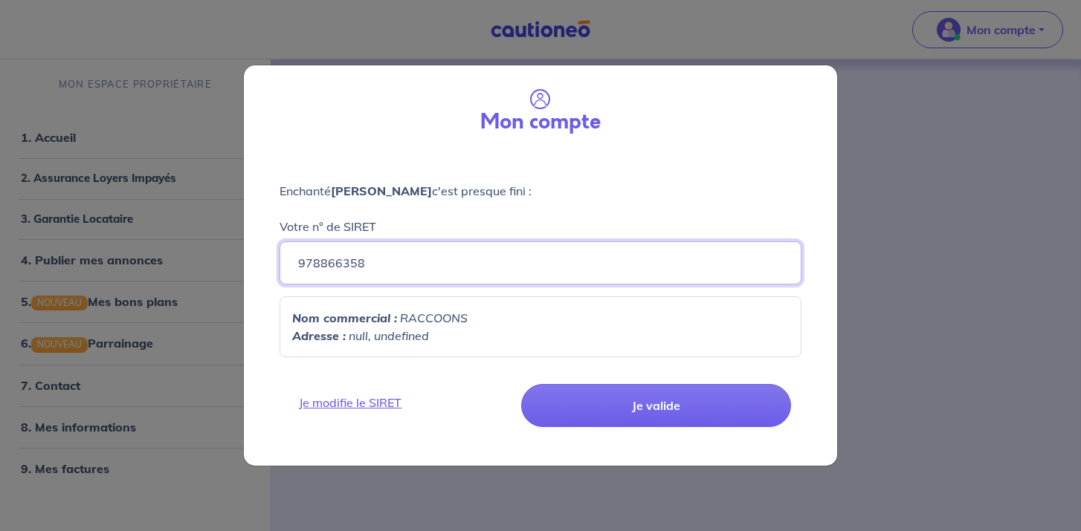
click at [437, 272] on input "978866358" at bounding box center [540, 263] width 522 height 43
click at [392, 372] on div "Je modifie le SIRET Je valide" at bounding box center [540, 417] width 611 height 97
click at [393, 353] on div "Nom commercial : RACCOONS Adresse : null, undefined" at bounding box center [540, 327] width 522 height 61
click at [412, 316] on em "RACCOONS" at bounding box center [434, 318] width 68 height 15
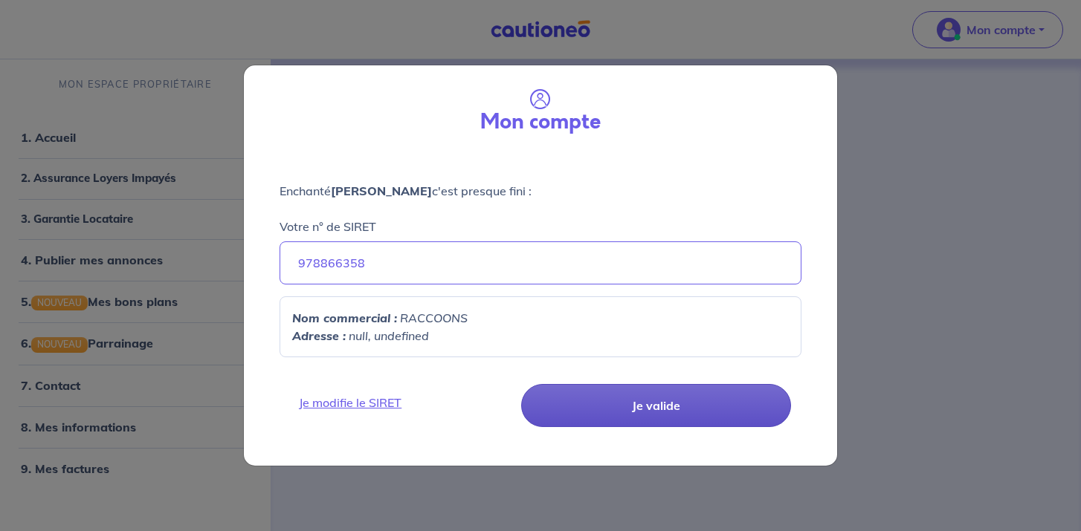
click at [623, 416] on button "Je valide" at bounding box center [656, 405] width 270 height 43
click at [740, 409] on button "Je valide" at bounding box center [656, 405] width 270 height 43
drag, startPoint x: 728, startPoint y: 407, endPoint x: 713, endPoint y: 407, distance: 15.6
click at [713, 407] on button "Je valide" at bounding box center [656, 405] width 270 height 43
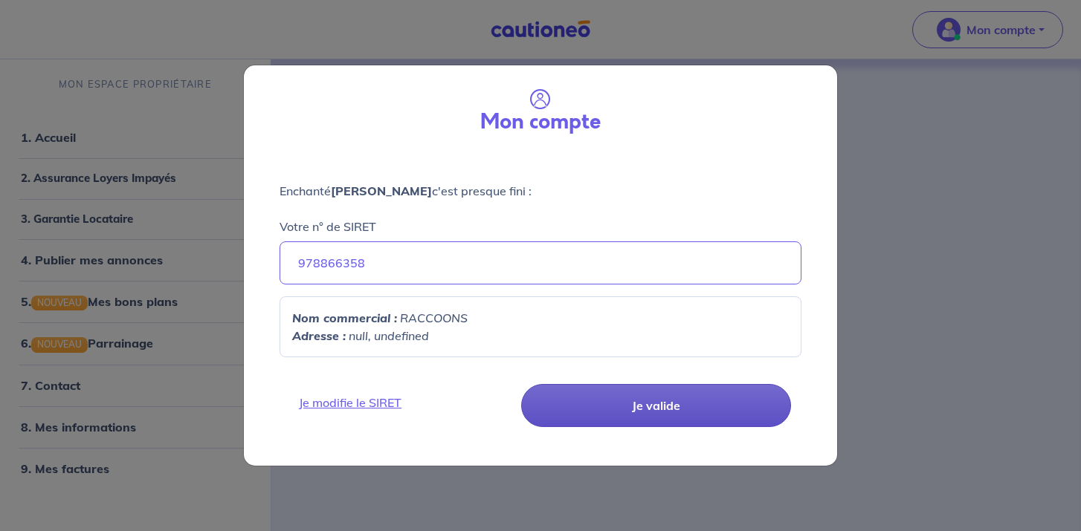
click at [713, 407] on button "Je valide" at bounding box center [656, 405] width 270 height 43
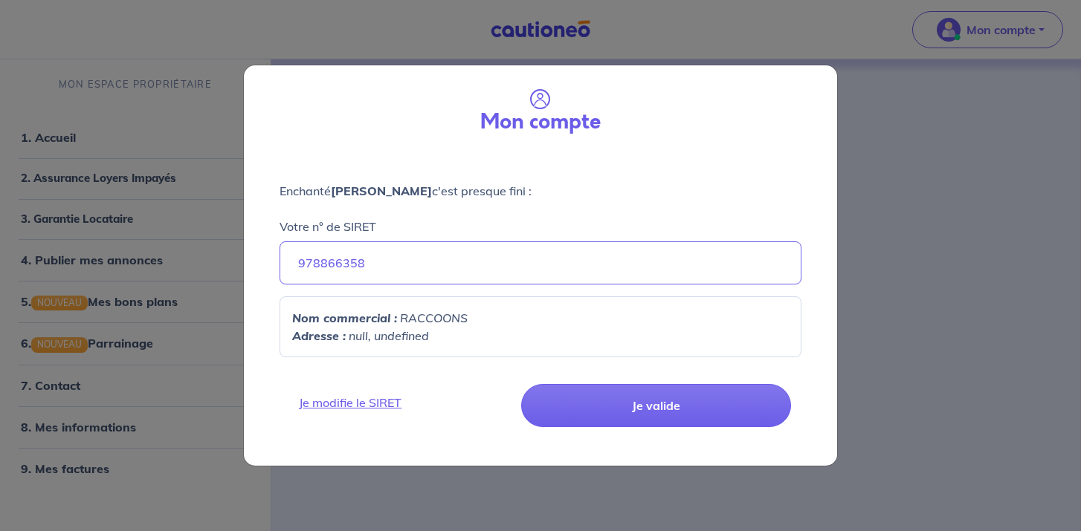
click at [554, 94] on div "Mon compte" at bounding box center [540, 109] width 569 height 64
drag, startPoint x: 546, startPoint y: 94, endPoint x: 734, endPoint y: 66, distance: 189.4
click at [550, 92] on icon at bounding box center [540, 99] width 21 height 21
drag, startPoint x: 884, startPoint y: 106, endPoint x: 627, endPoint y: 180, distance: 266.8
click at [883, 106] on div "Mon compte Enchanté Mélanie CATTEAU c'est presque fini : Votre n° de SIRET 9788…" at bounding box center [540, 265] width 1081 height 531
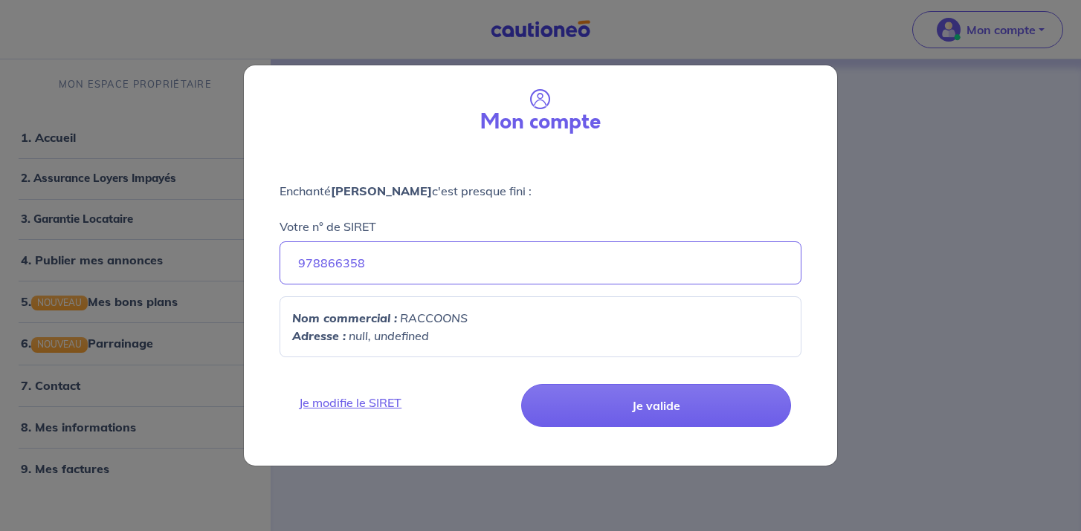
click at [318, 379] on div "Je modifie le SIRET Je valide" at bounding box center [540, 417] width 611 height 97
click at [318, 406] on link "Je modifie le SIRET" at bounding box center [402, 403] width 225 height 18
click at [465, 129] on div "Mon compte" at bounding box center [540, 109] width 569 height 64
click at [579, 80] on div "Mon compte" at bounding box center [540, 109] width 569 height 64
click at [573, 54] on div "Mon compte Enchanté Mélanie CATTEAU c'est presque fini : Votre n° de SIRET 9788…" at bounding box center [540, 265] width 1081 height 531
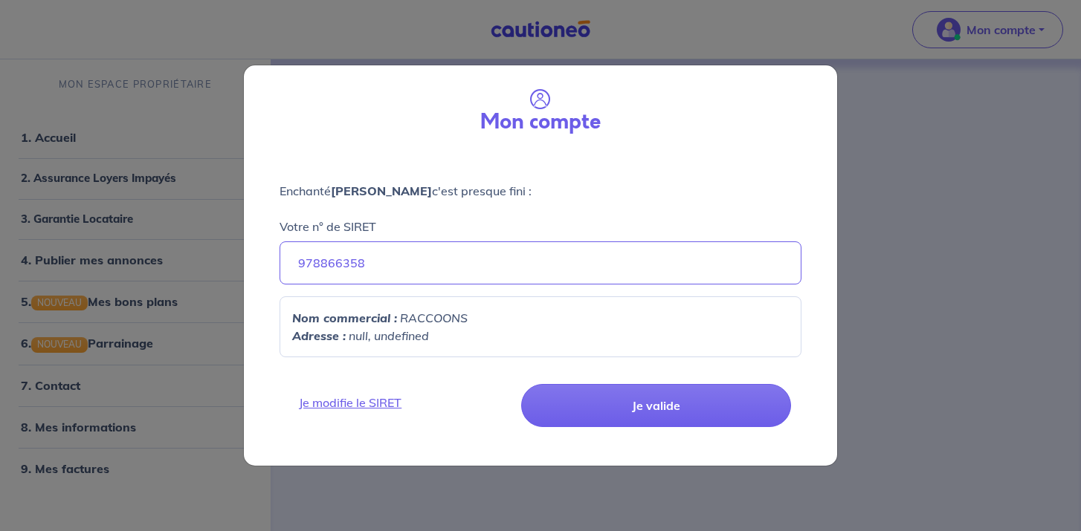
select select "FR"
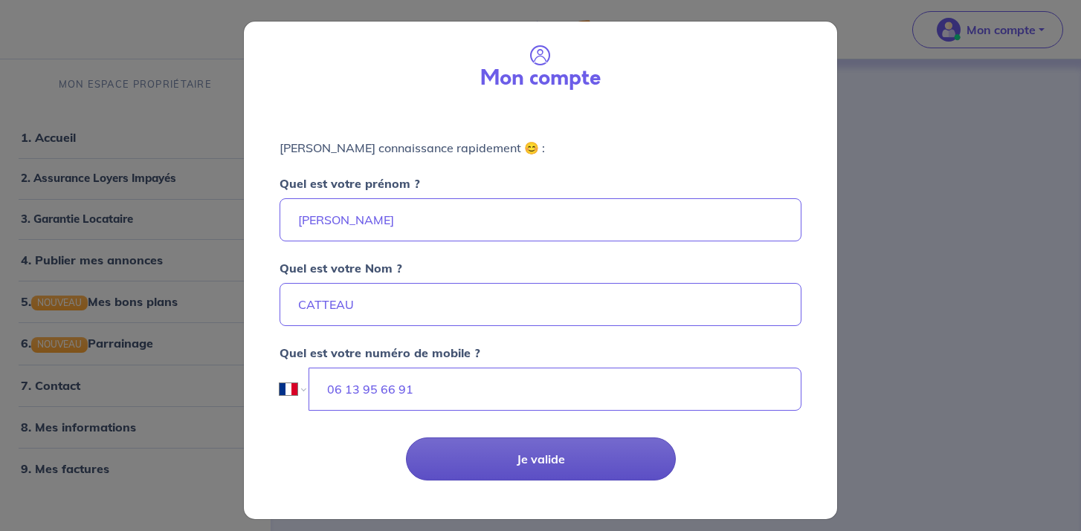
click at [563, 464] on button "Je valide" at bounding box center [541, 459] width 270 height 43
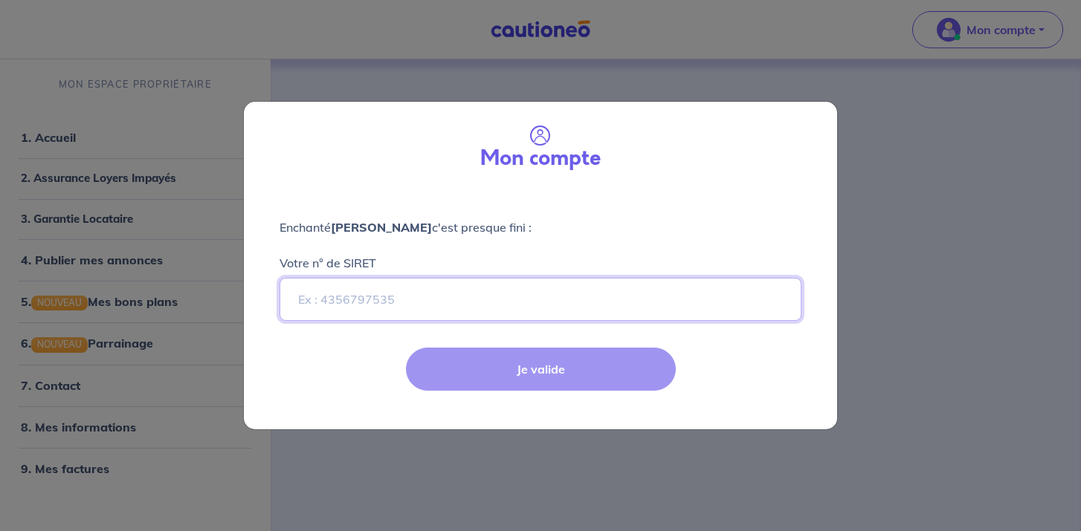
click at [467, 313] on input "Votre n° de SIRET" at bounding box center [540, 299] width 522 height 43
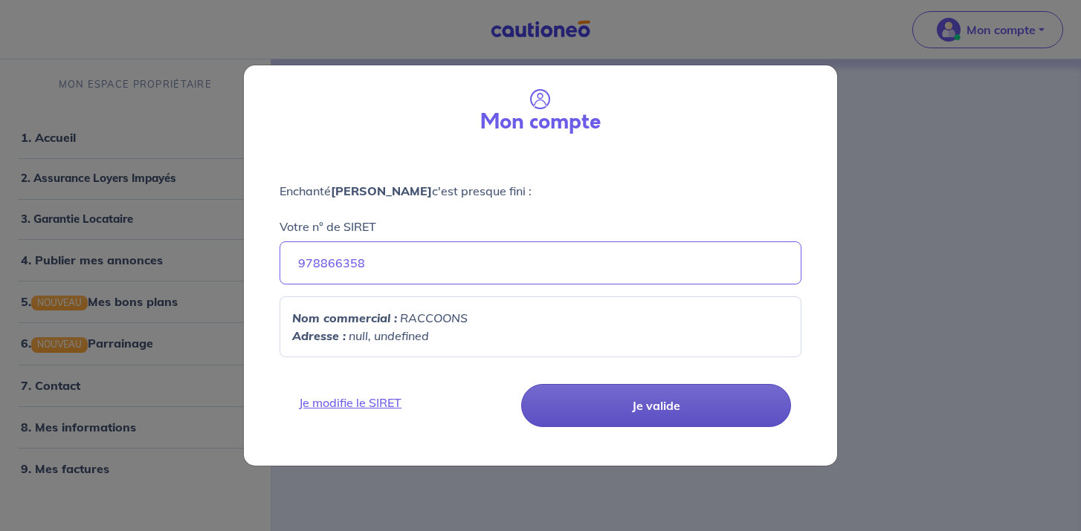
click at [601, 405] on button "Je valide" at bounding box center [656, 405] width 270 height 43
click at [723, 413] on button "Je valide" at bounding box center [656, 405] width 270 height 43
click at [729, 412] on button "Je valide" at bounding box center [656, 405] width 270 height 43
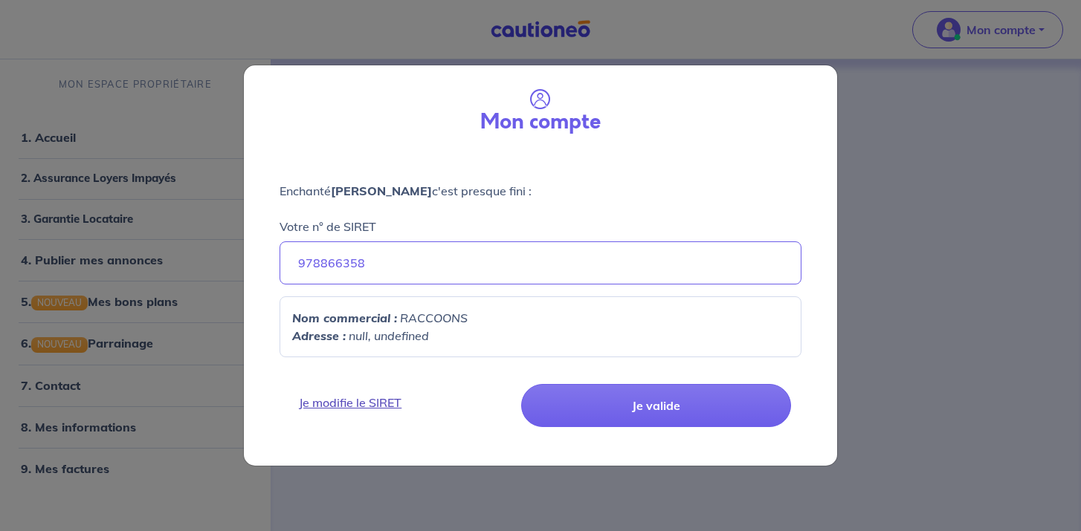
click at [350, 407] on link "Je modifie le SIRET" at bounding box center [402, 403] width 225 height 18
click at [340, 405] on link "Je modifie le SIRET" at bounding box center [402, 403] width 225 height 18
click at [359, 256] on input "978866358" at bounding box center [540, 263] width 522 height 43
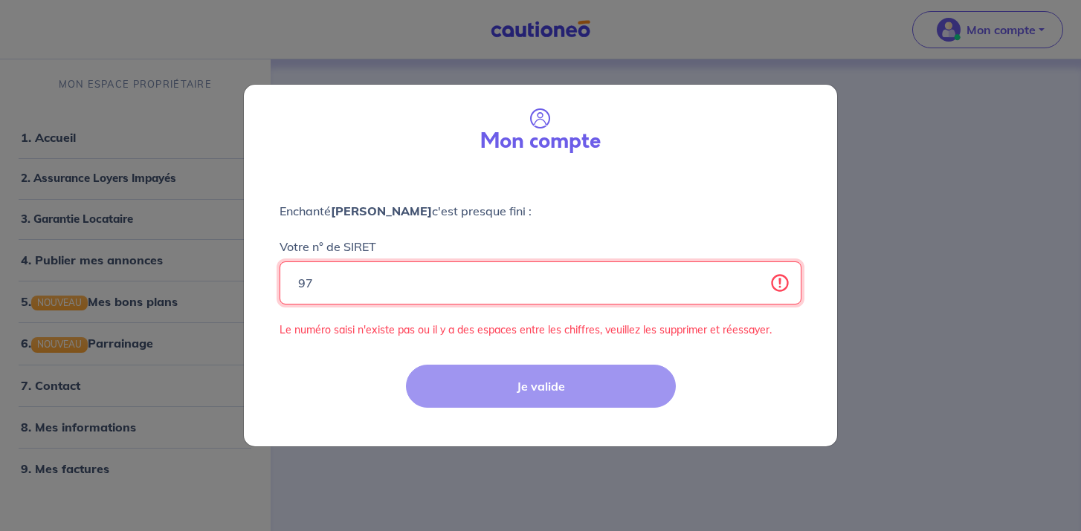
type input "9"
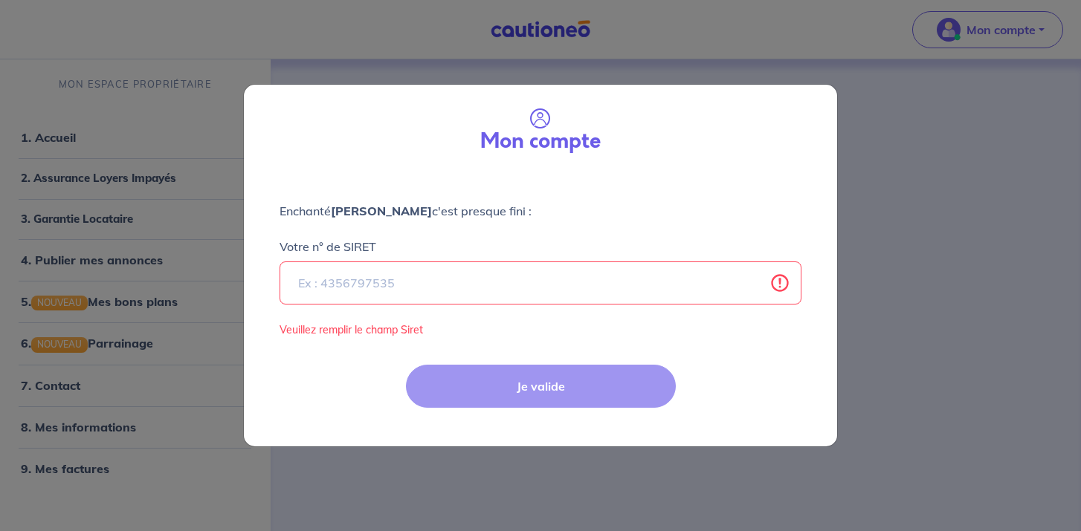
click at [567, 413] on div "Je valide" at bounding box center [540, 398] width 611 height 97
click at [567, 398] on div "Je valide" at bounding box center [540, 398] width 611 height 97
click at [524, 123] on div "Mon compte" at bounding box center [540, 129] width 569 height 64
click at [329, 294] on input "Votre n° de SIRET" at bounding box center [540, 283] width 522 height 43
type input "978866358"
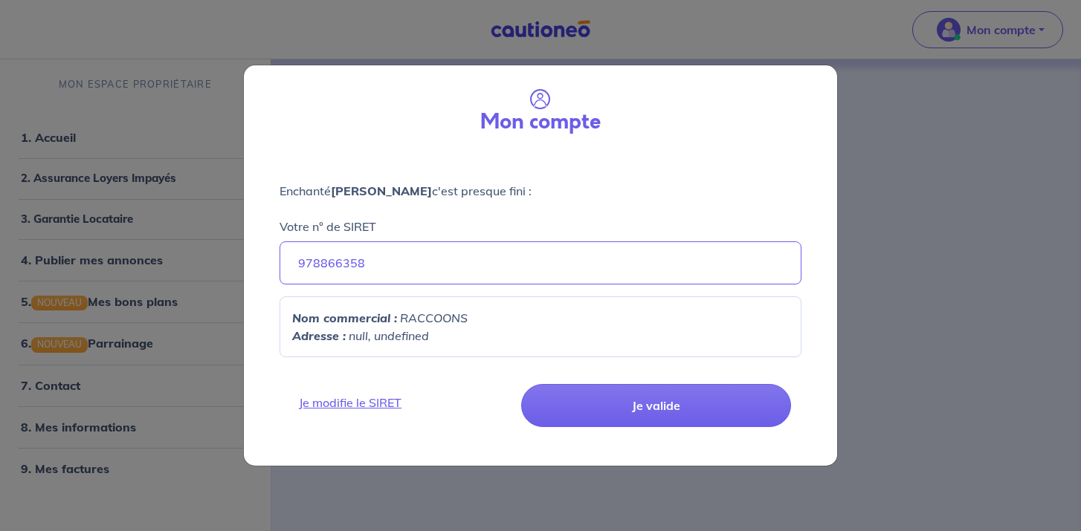
click at [433, 308] on div "Nom commercial : RACCOONS Adresse : null, undefined" at bounding box center [540, 327] width 522 height 61
click at [391, 314] on strong "Nom commercial :" at bounding box center [344, 318] width 105 height 15
click at [433, 266] on input "978866358" at bounding box center [540, 263] width 522 height 43
click at [431, 314] on em "RACCOONS" at bounding box center [434, 318] width 68 height 15
click at [403, 350] on div "Nom commercial : RACCOONS Adresse : null, undefined" at bounding box center [540, 327] width 522 height 61
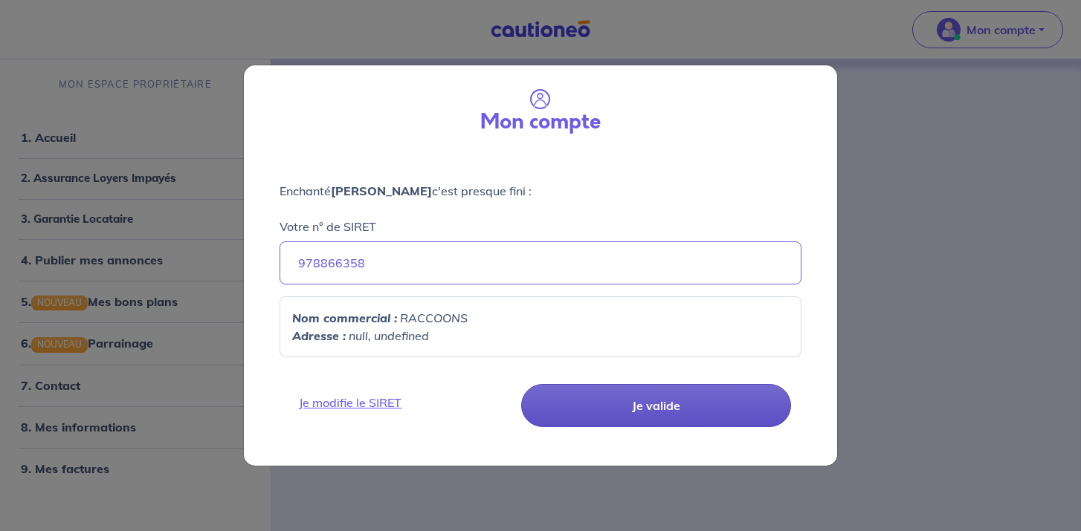
click at [579, 394] on button "Je valide" at bounding box center [656, 405] width 270 height 43
click at [576, 394] on button "Je valide" at bounding box center [656, 405] width 270 height 43
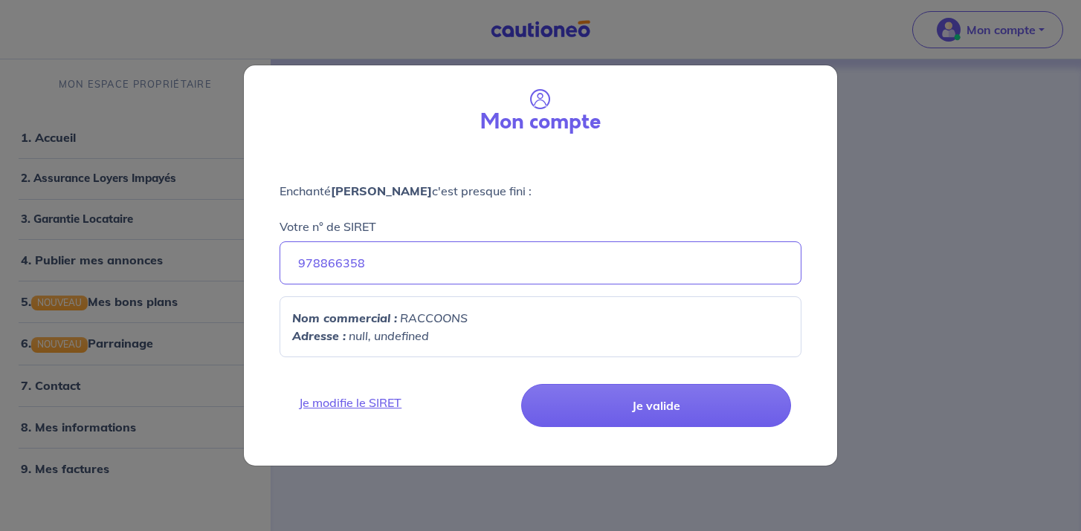
click at [146, 385] on div "Mon compte Enchanté Mélanie CATTEAU c'est presque fini : Votre n° de SIRET 9788…" at bounding box center [540, 265] width 1081 height 531
click at [159, 200] on div "Mon compte Enchanté Mélanie CATTEAU c'est presque fini : Votre n° de SIRET 9788…" at bounding box center [540, 265] width 1081 height 531
click at [242, 150] on div "Mon compte Enchanté Mélanie CATTEAU c'est presque fini : Votre n° de SIRET 9788…" at bounding box center [540, 265] width 1081 height 531
select select "FR"
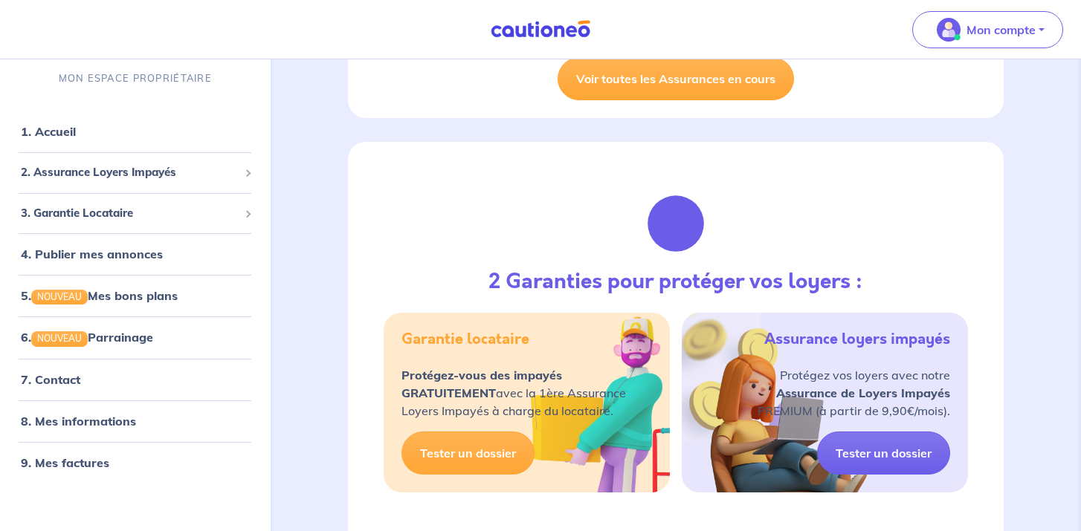
scroll to position [532, 0]
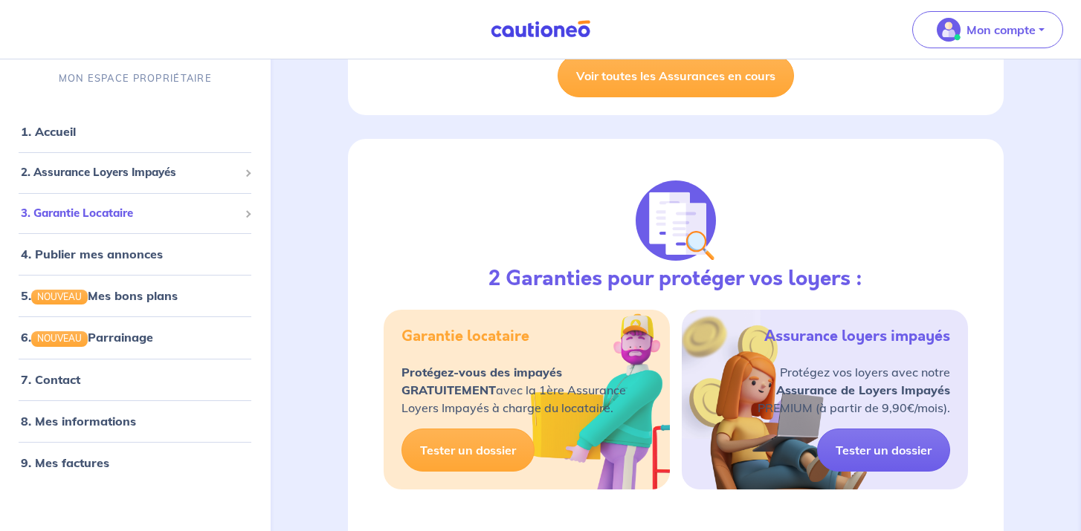
click at [150, 206] on span "3. Garantie Locataire" at bounding box center [130, 212] width 218 height 17
